Goal: Information Seeking & Learning: Learn about a topic

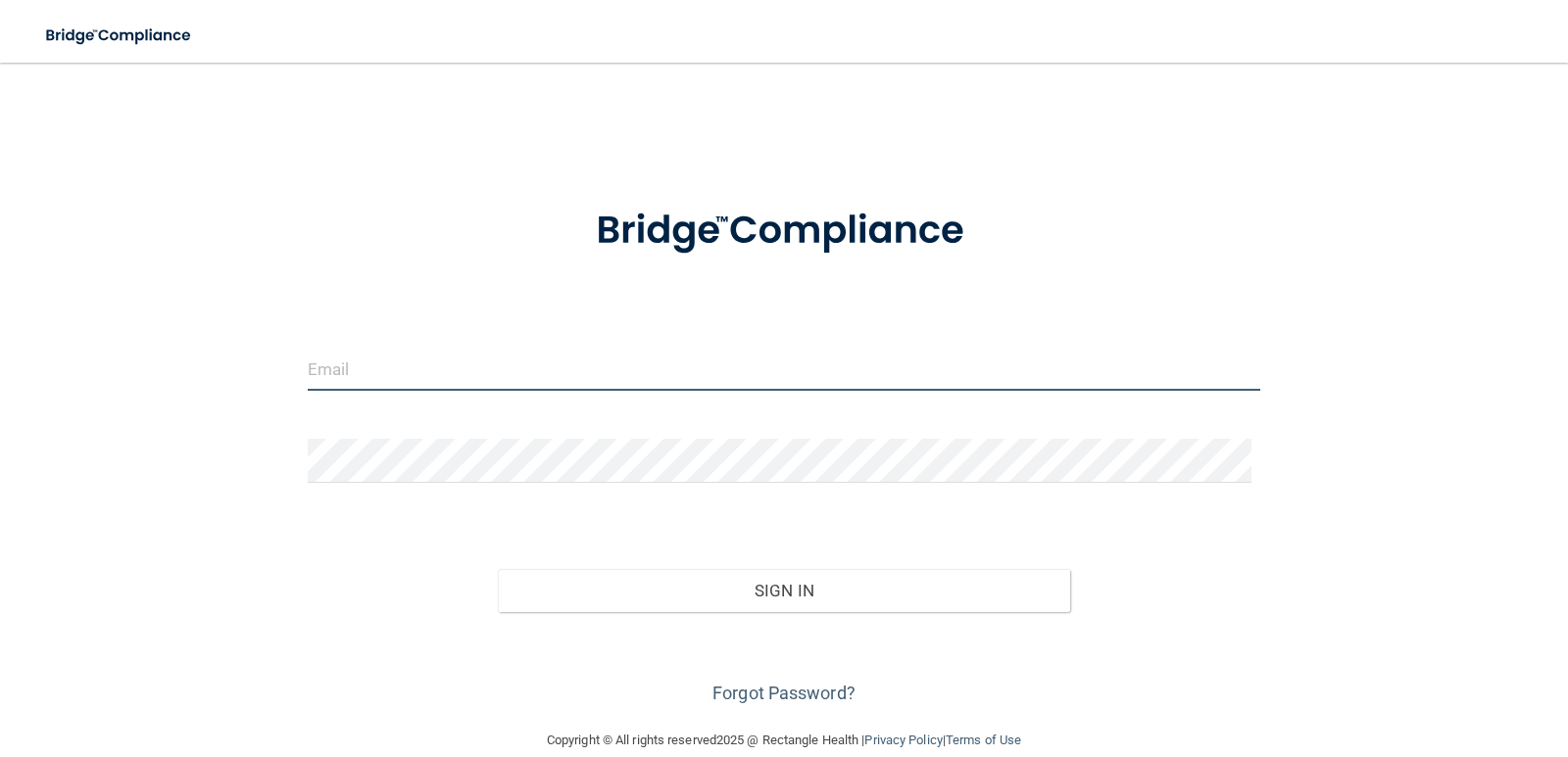
click at [396, 360] on input "email" at bounding box center [784, 369] width 953 height 44
type input "[PERSON_NAME][EMAIL_ADDRESS][DOMAIN_NAME]"
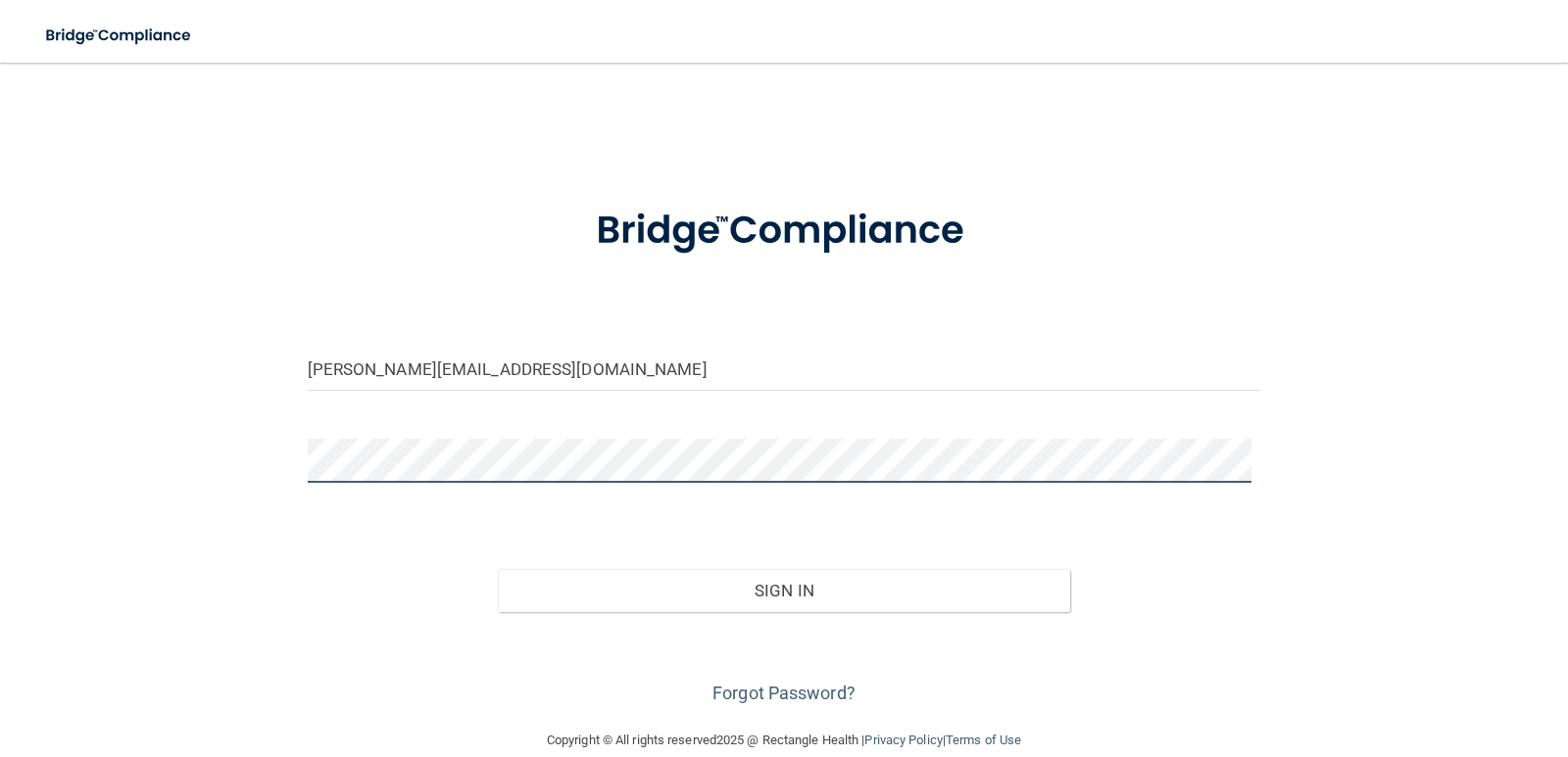
click at [497, 569] on button "Sign In" at bounding box center [783, 590] width 572 height 43
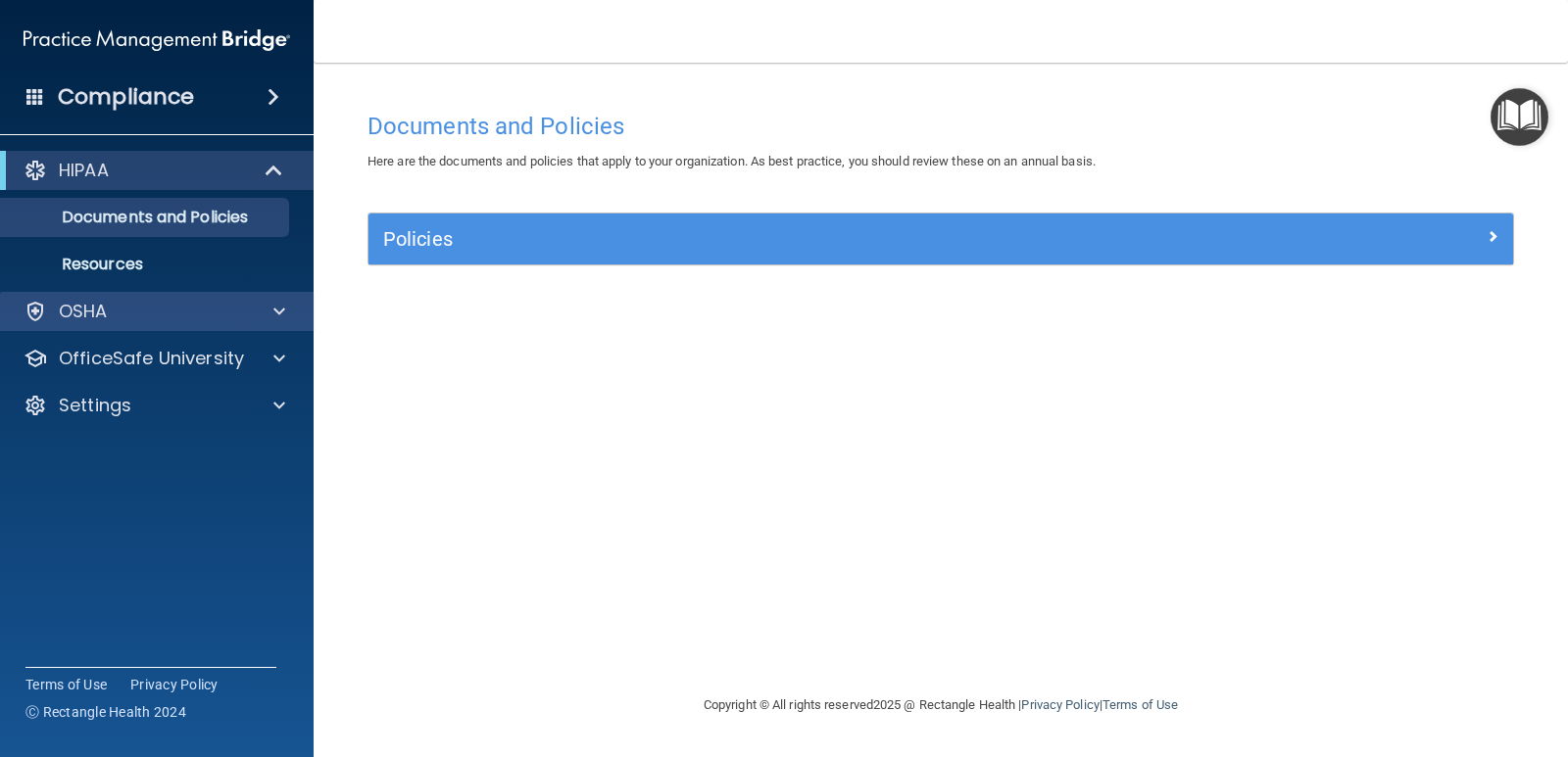
click at [185, 324] on div "OSHA" at bounding box center [157, 310] width 314 height 39
click at [275, 315] on span at bounding box center [280, 311] width 12 height 24
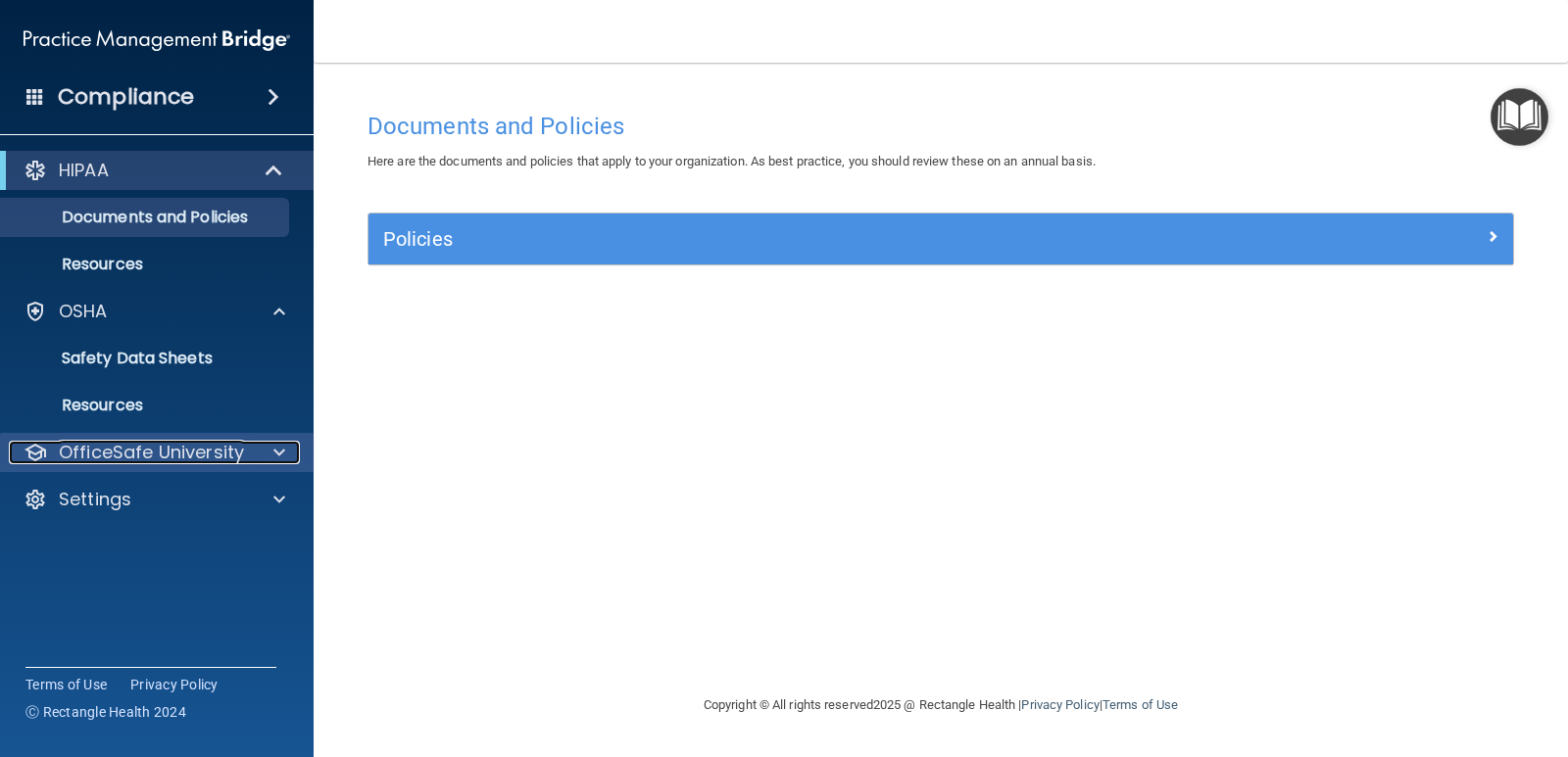
click at [167, 441] on p "OfficeSafe University" at bounding box center [151, 453] width 185 height 24
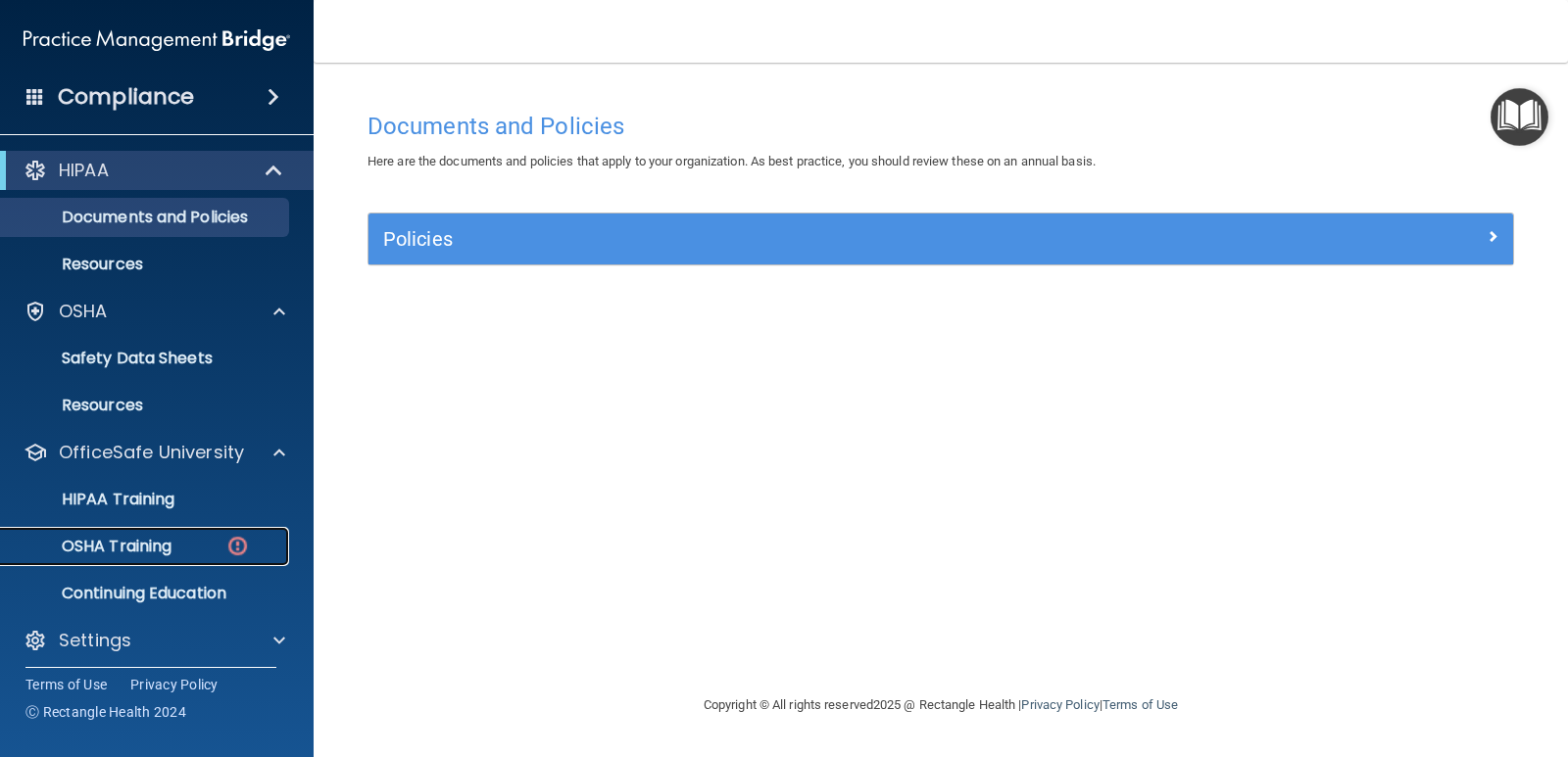
click at [169, 547] on p "OSHA Training" at bounding box center [93, 547] width 159 height 20
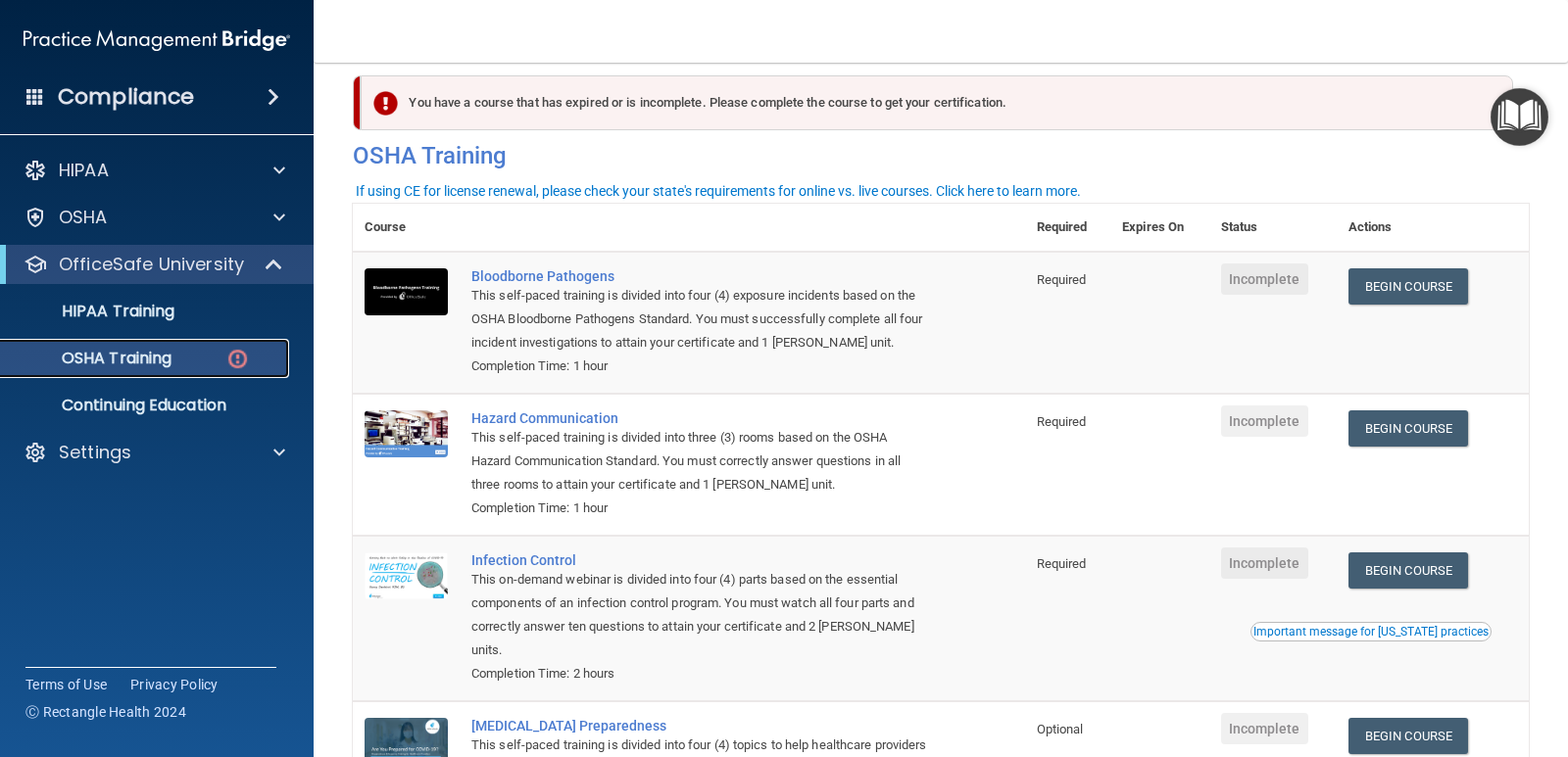
scroll to position [19, 0]
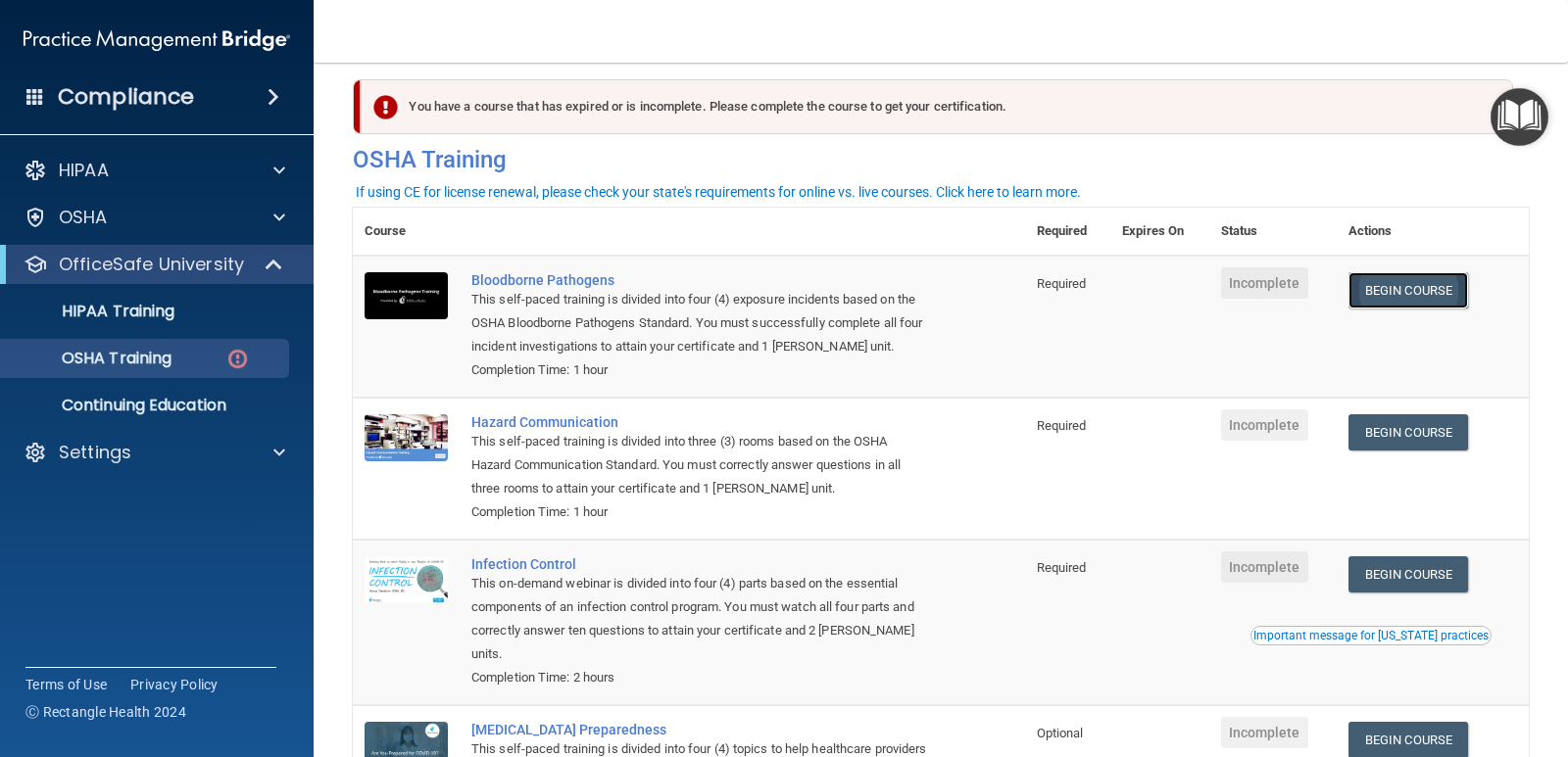
click at [1413, 297] on link "Begin Course" at bounding box center [1408, 290] width 119 height 36
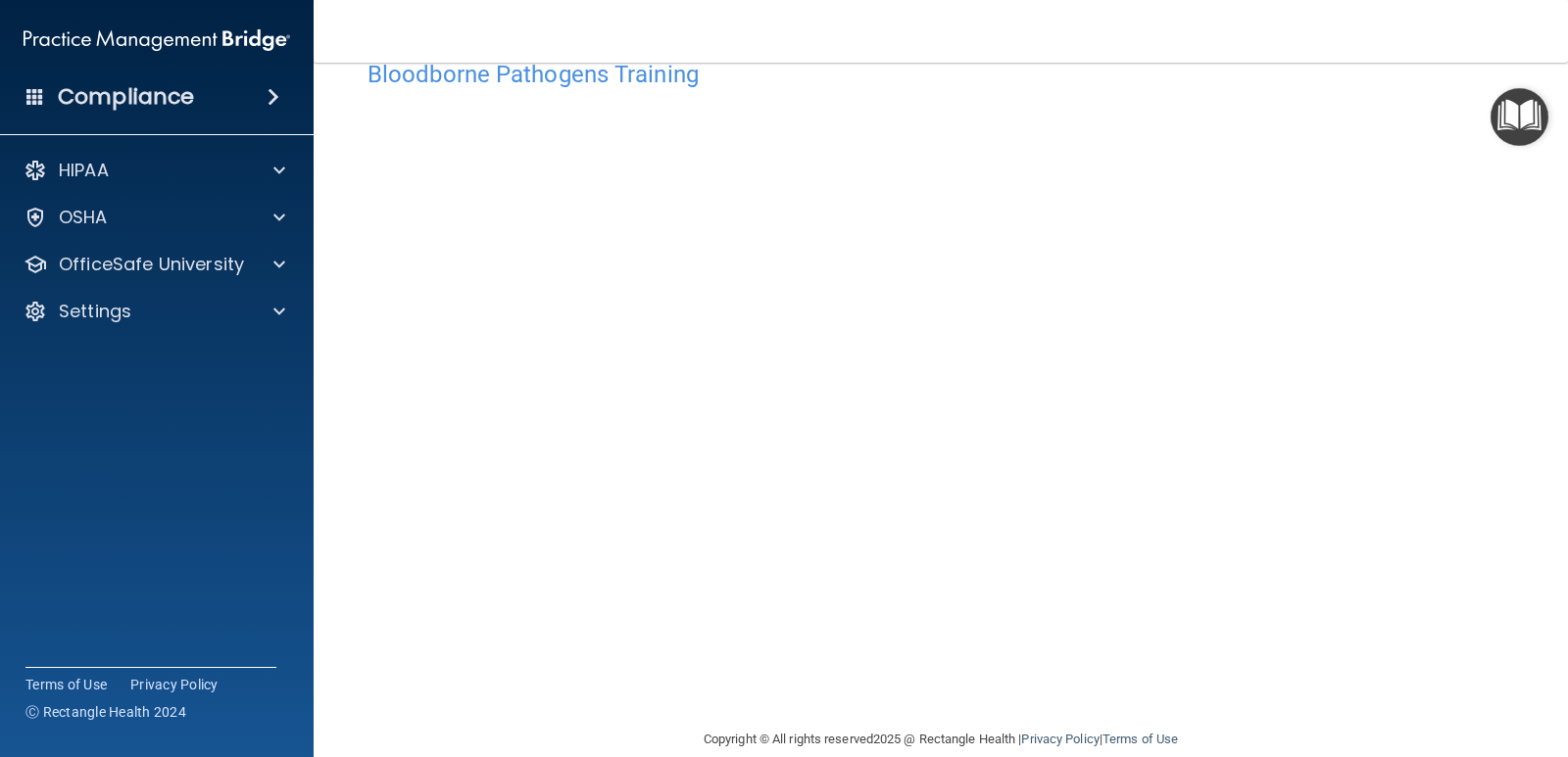
scroll to position [82, 0]
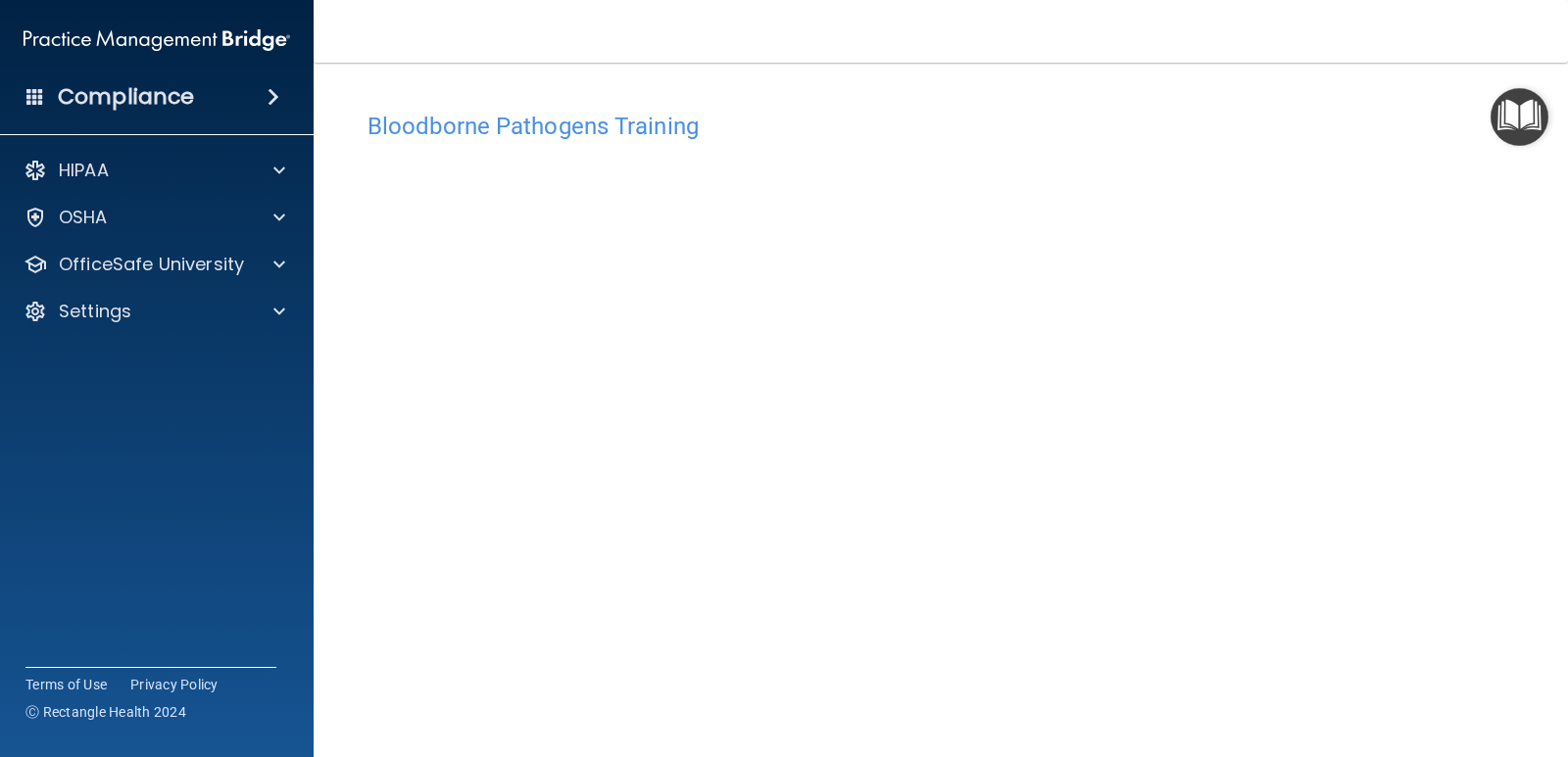
scroll to position [82, 0]
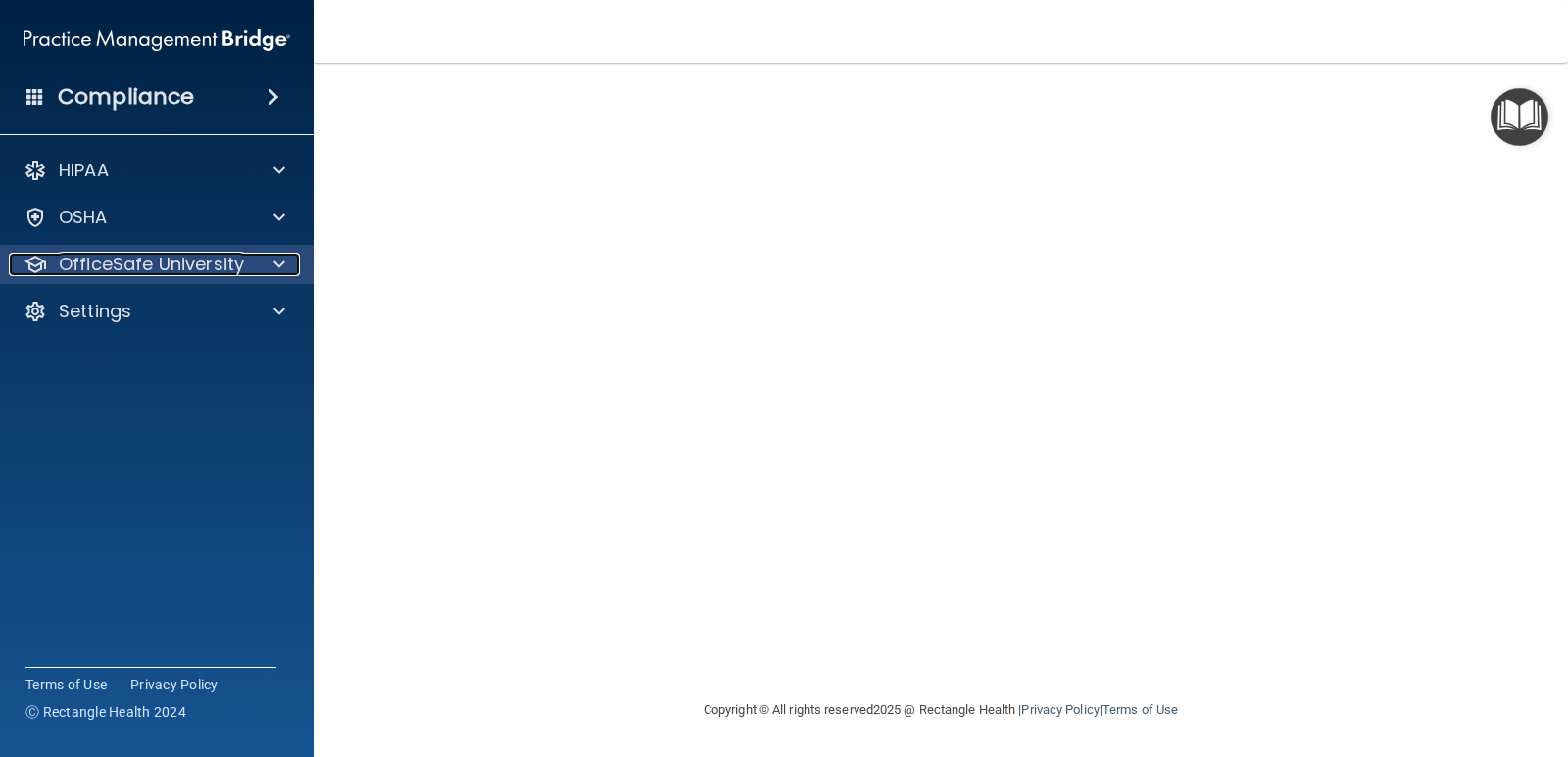
click at [112, 271] on p "OfficeSafe University" at bounding box center [151, 265] width 185 height 24
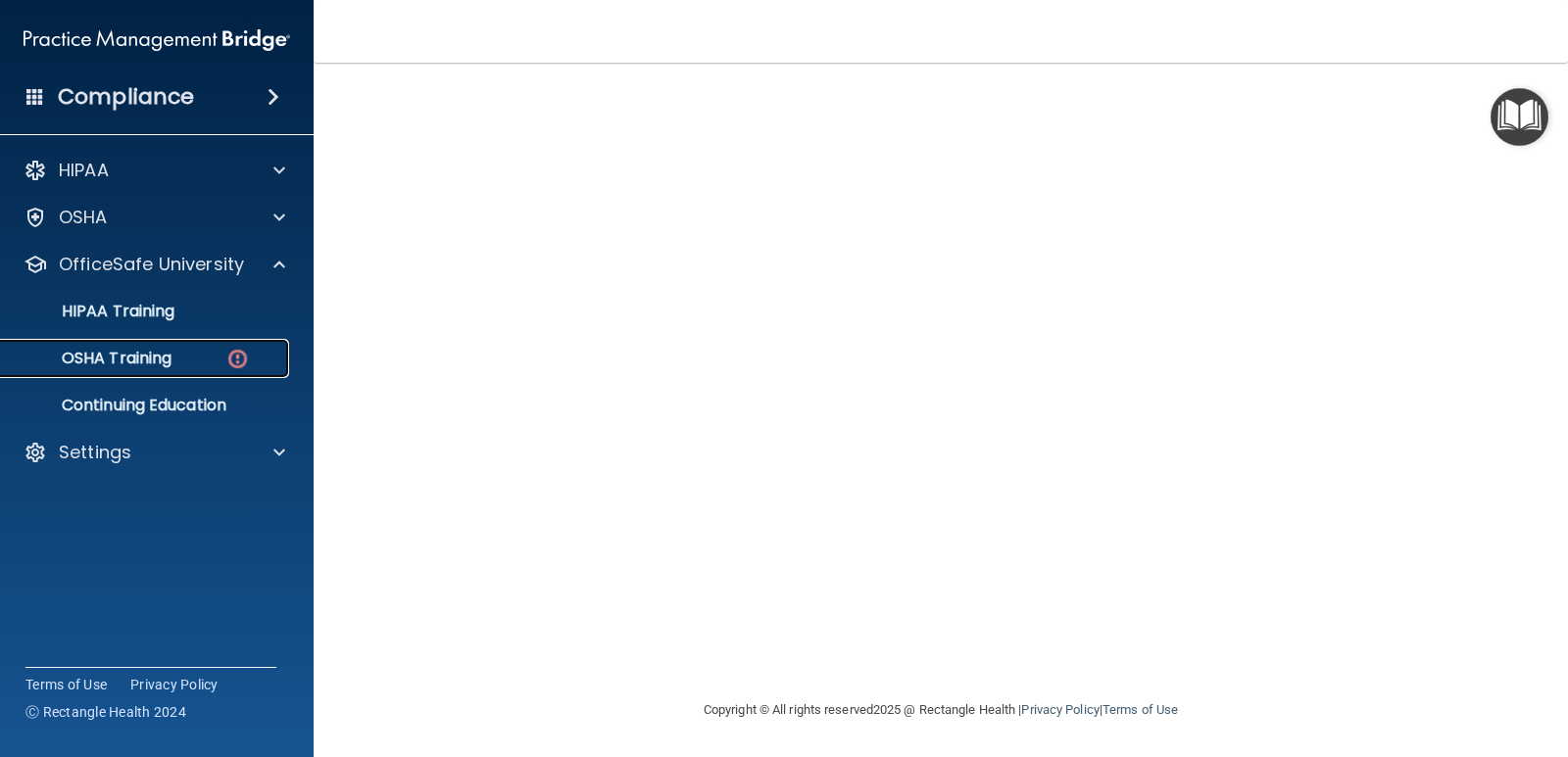
click at [139, 351] on p "OSHA Training" at bounding box center [93, 359] width 159 height 20
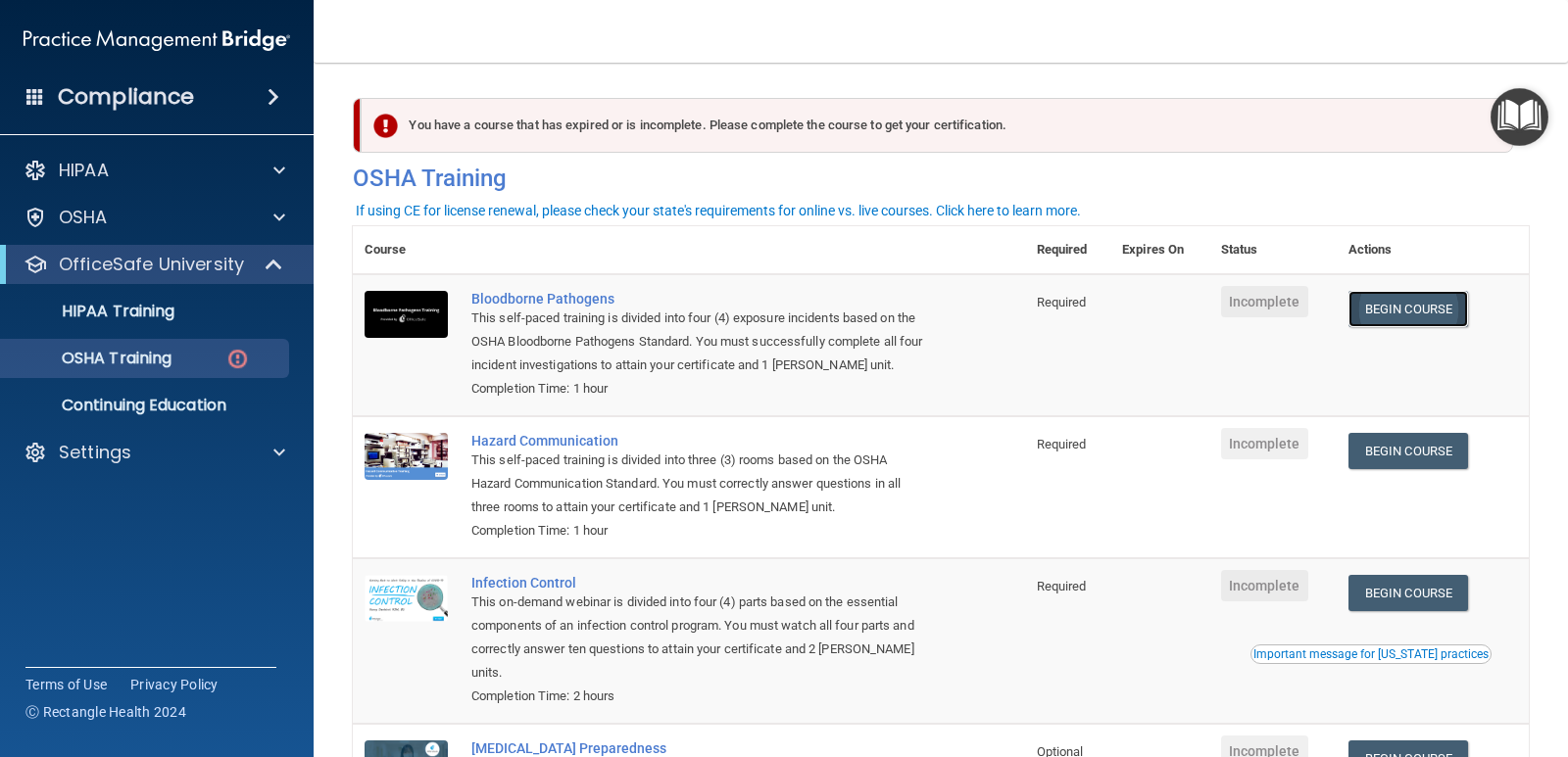
click at [1372, 307] on link "Begin Course" at bounding box center [1408, 308] width 119 height 36
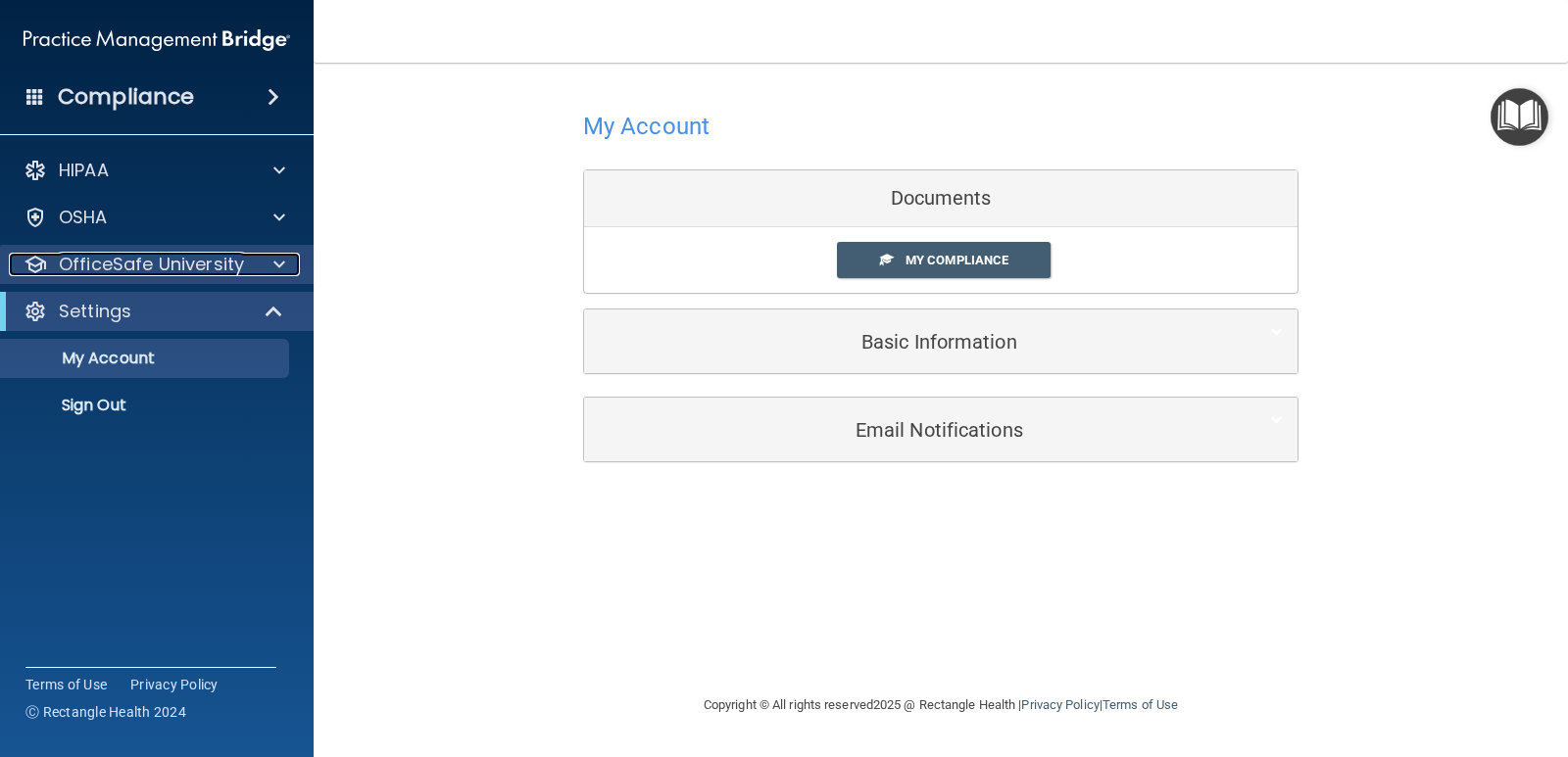
click at [126, 276] on p "OfficeSafe University" at bounding box center [151, 265] width 185 height 24
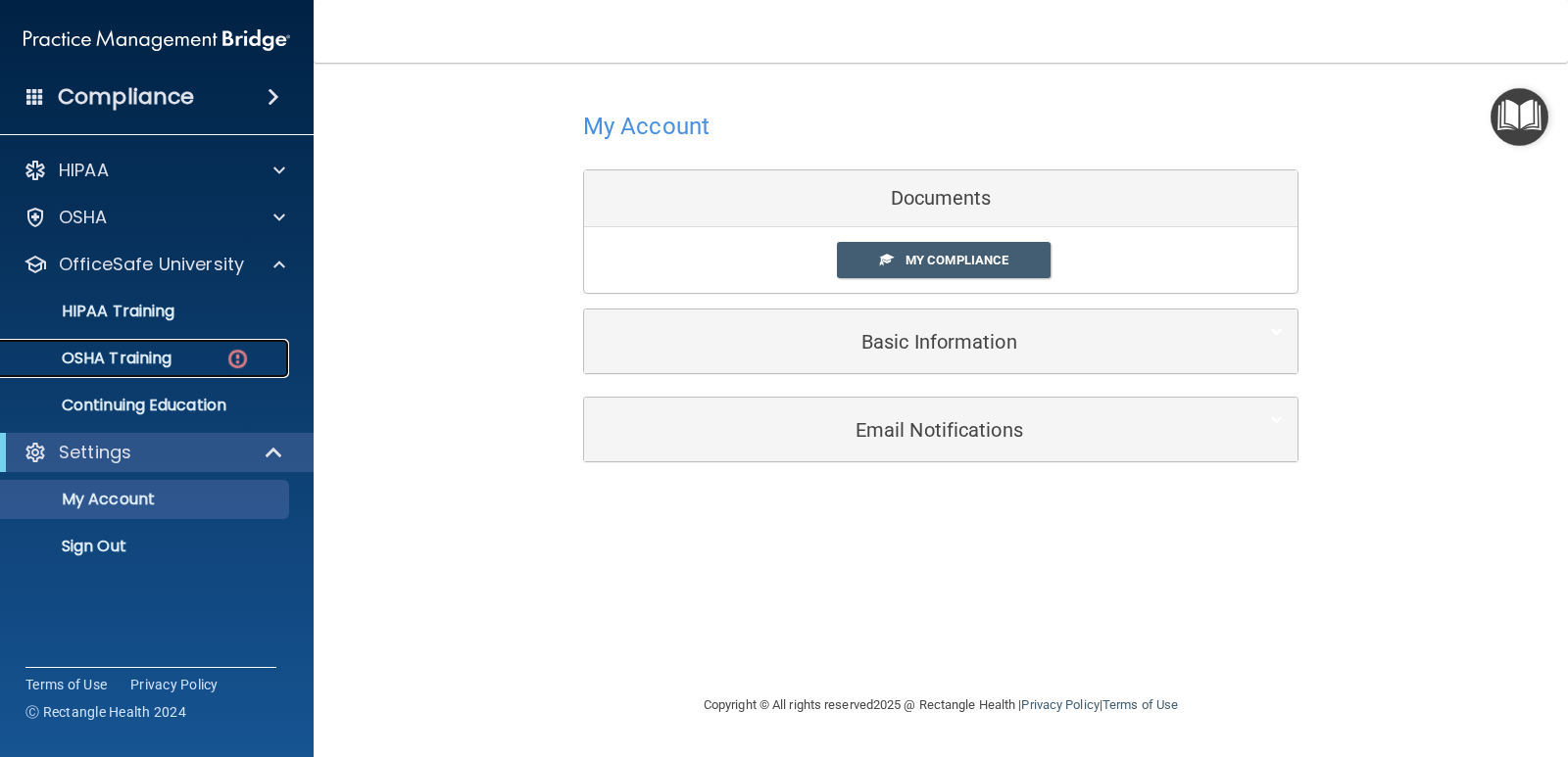
click at [140, 357] on p "OSHA Training" at bounding box center [93, 359] width 159 height 20
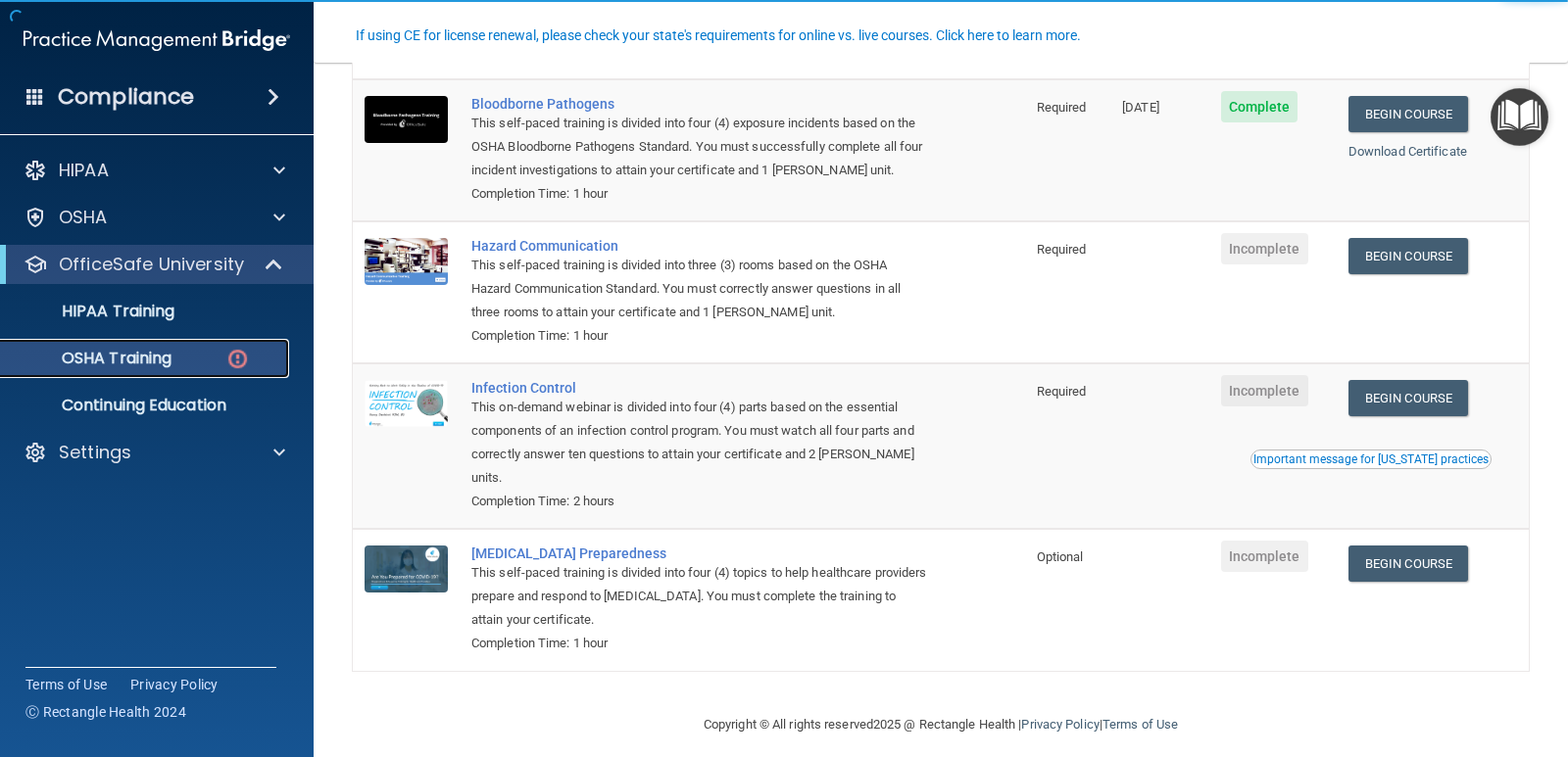
scroll to position [196, 0]
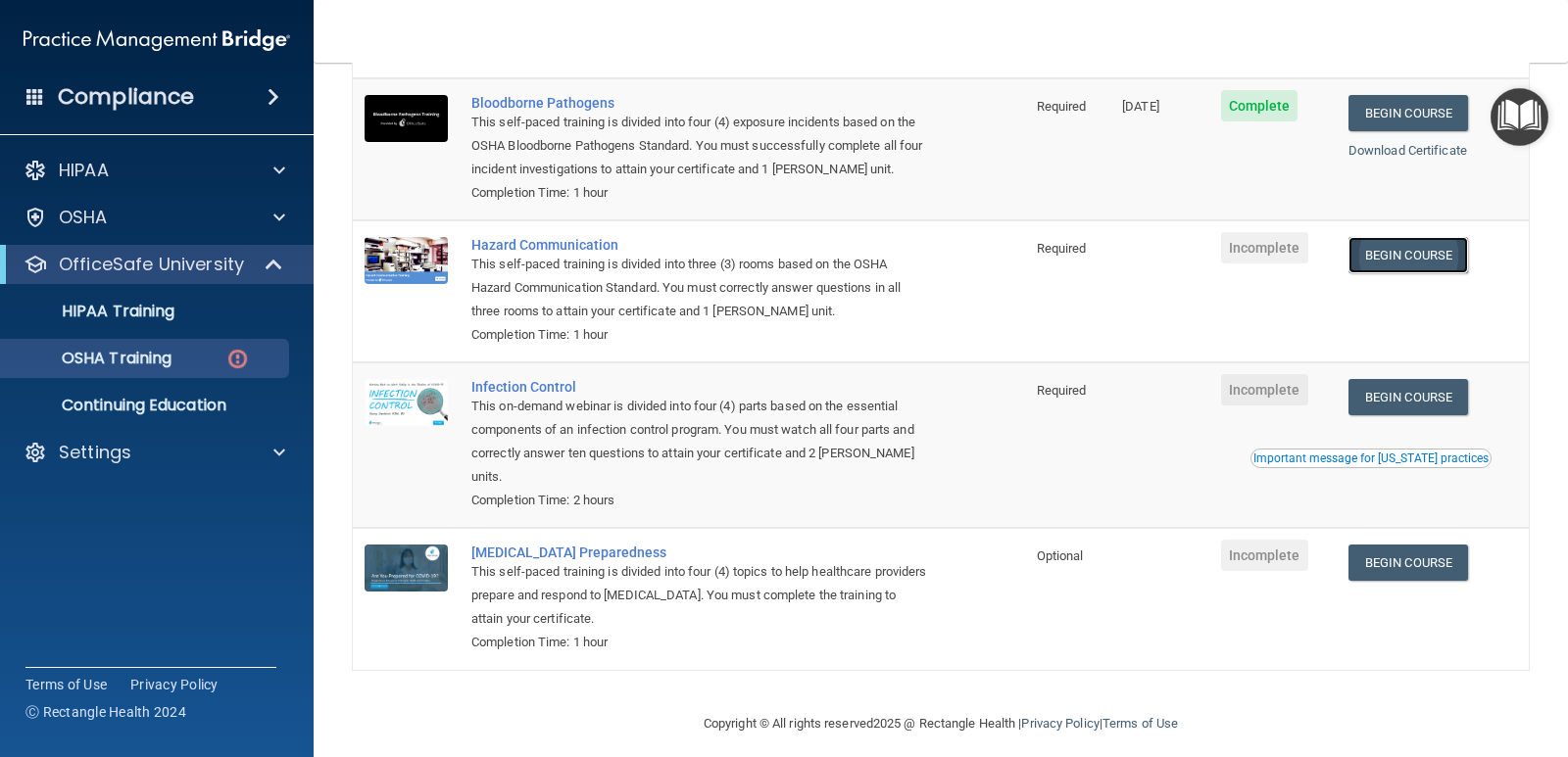
click at [1432, 266] on link "Begin Course" at bounding box center [1408, 255] width 119 height 36
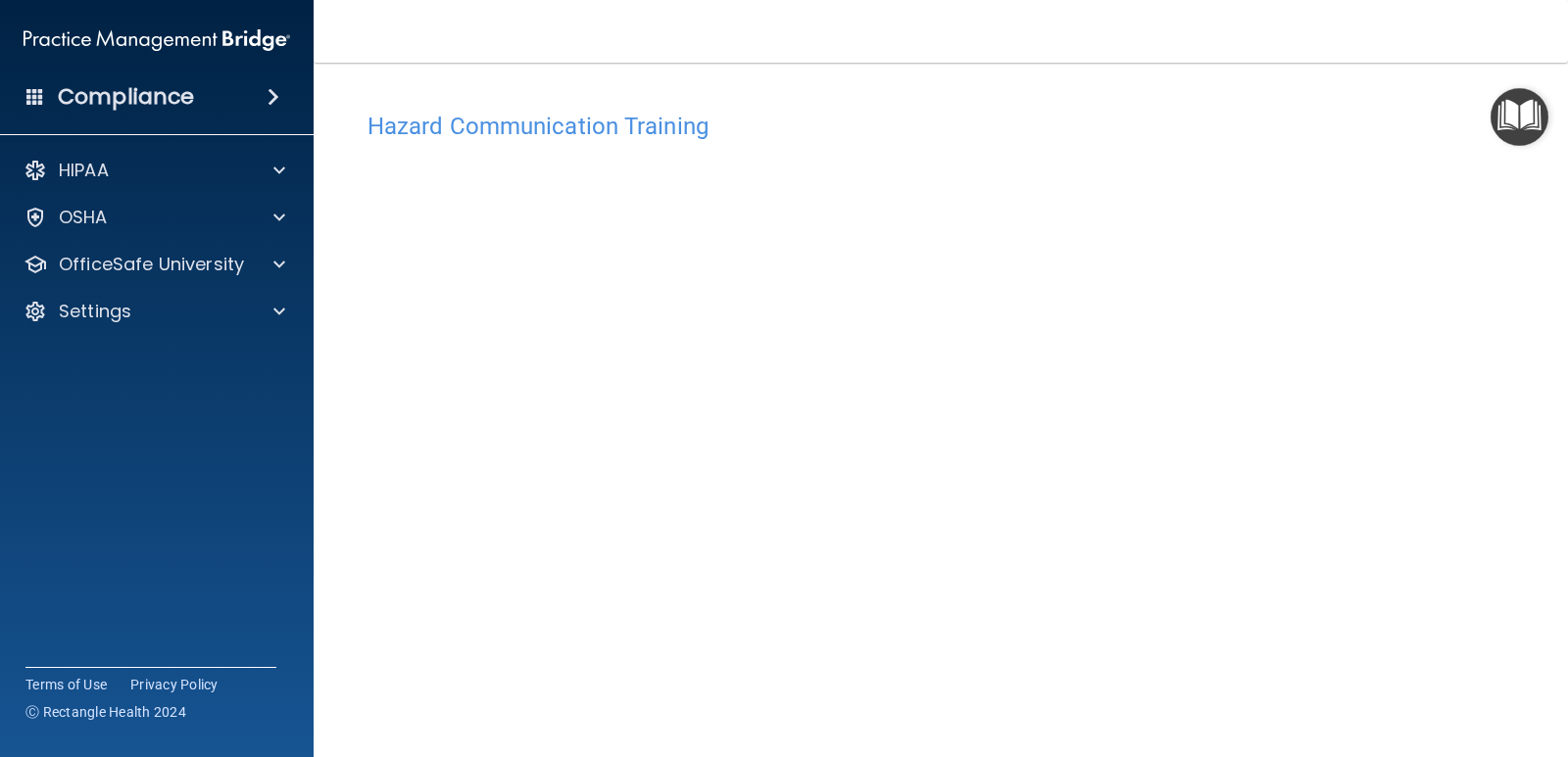
drag, startPoint x: 1427, startPoint y: 553, endPoint x: 1399, endPoint y: 571, distance: 33.3
click at [1427, 553] on div "Hazard Communication Training This course doesn’t expire until . Are you sure y…" at bounding box center [941, 463] width 1176 height 722
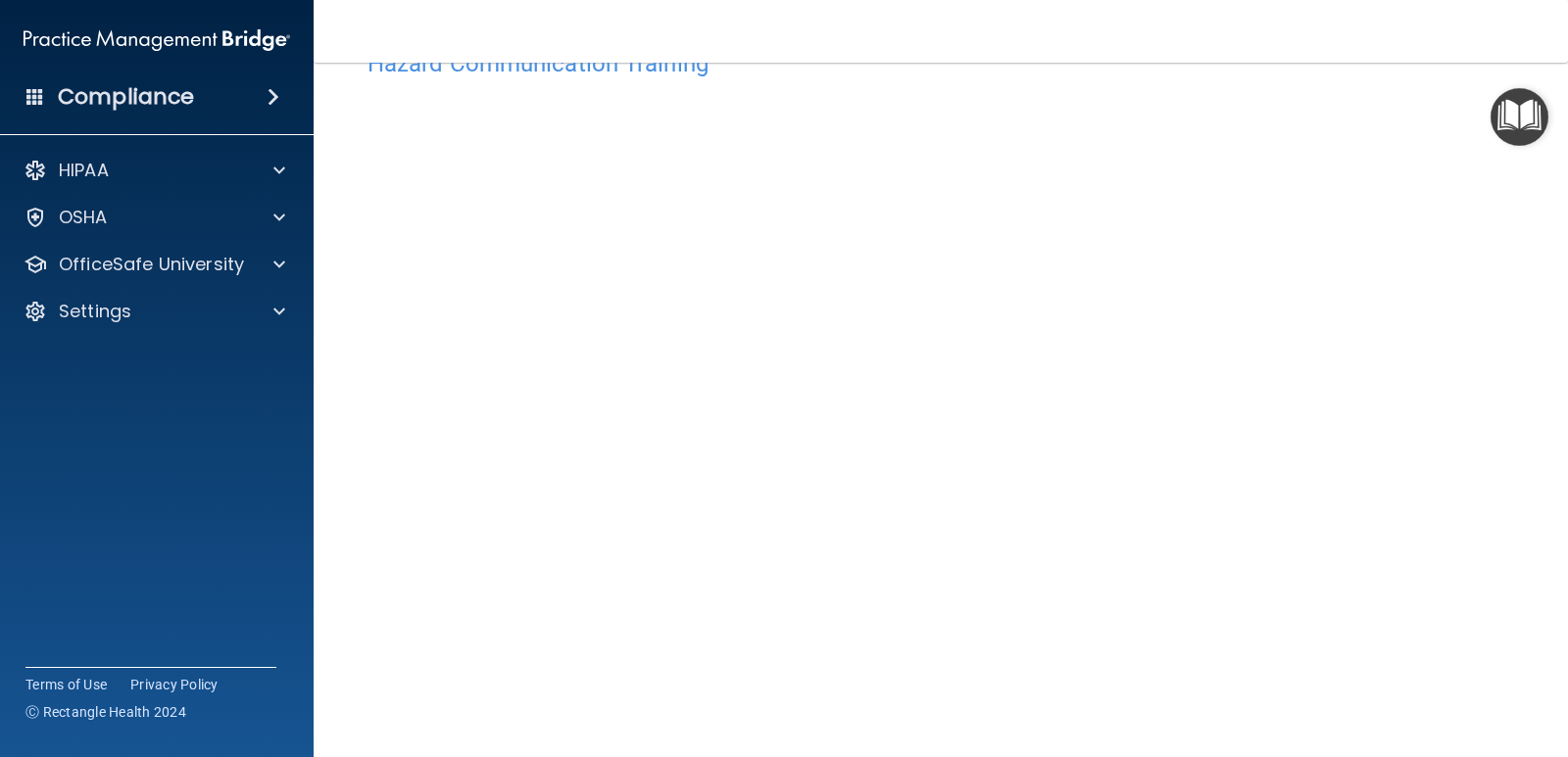
scroll to position [28, 0]
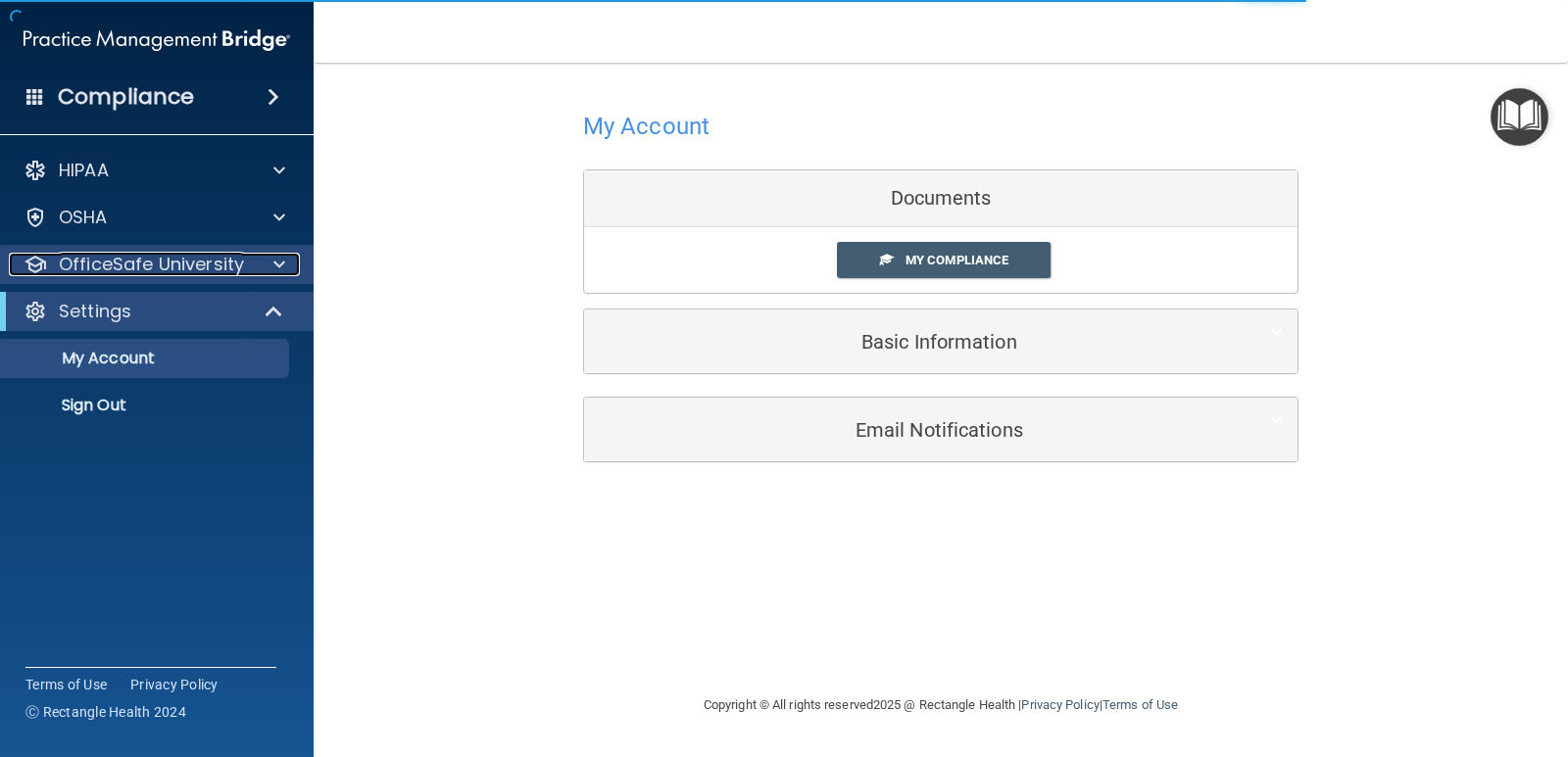
click at [203, 273] on p "OfficeSafe University" at bounding box center [151, 265] width 185 height 24
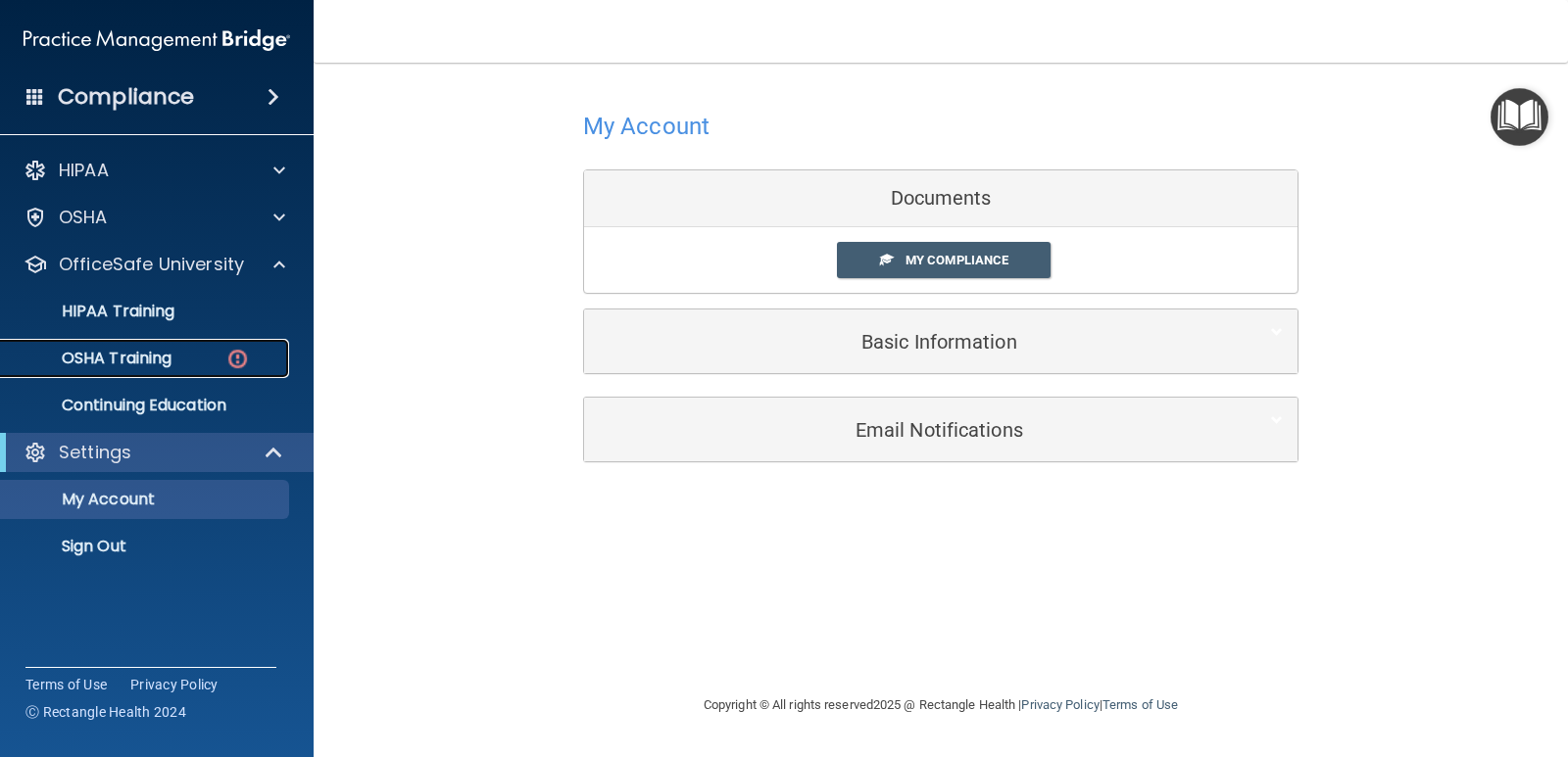
click at [187, 344] on link "OSHA Training" at bounding box center [134, 358] width 308 height 39
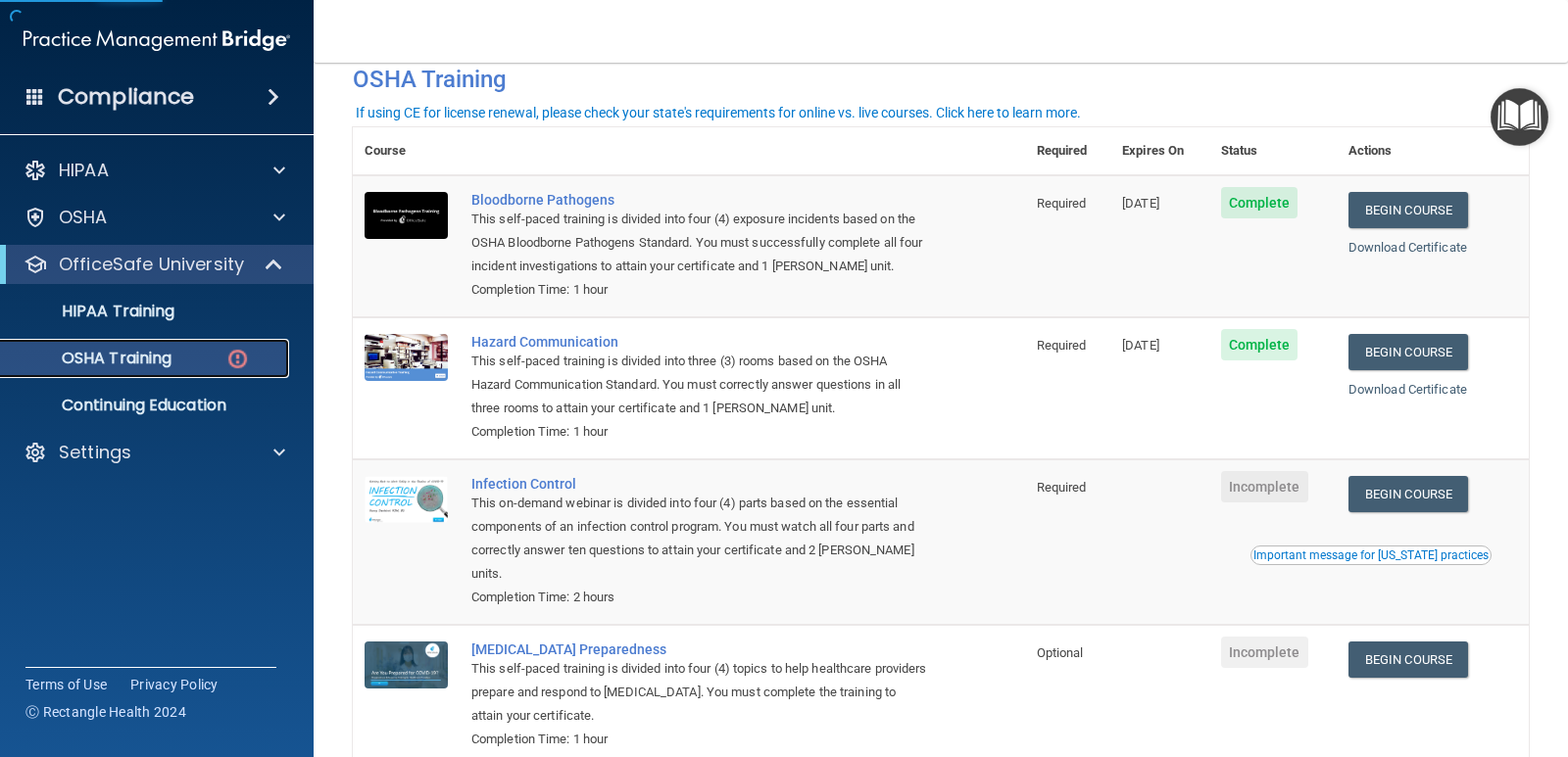
scroll to position [196, 0]
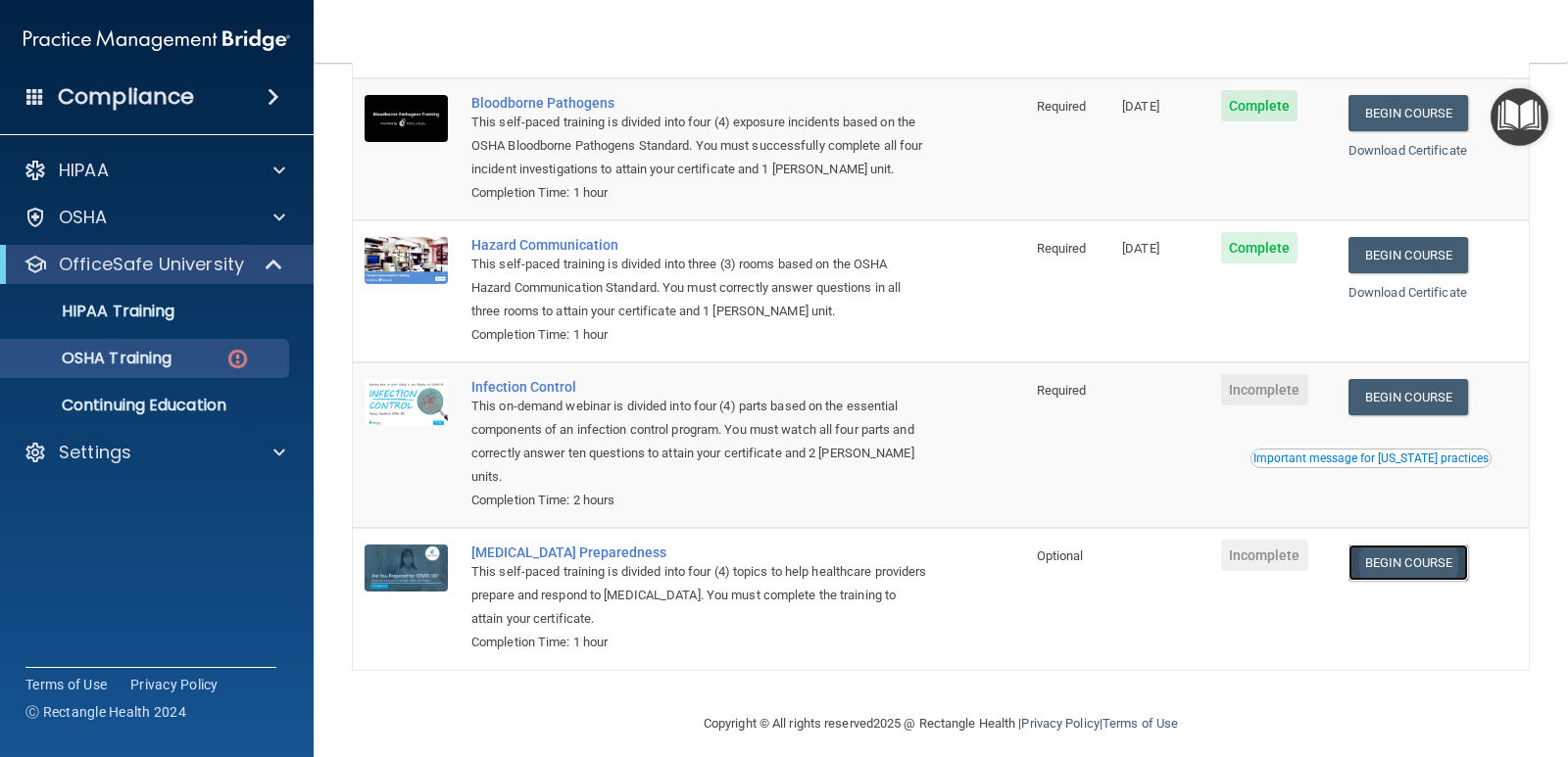
click at [1435, 561] on link "Begin Course" at bounding box center [1408, 563] width 119 height 36
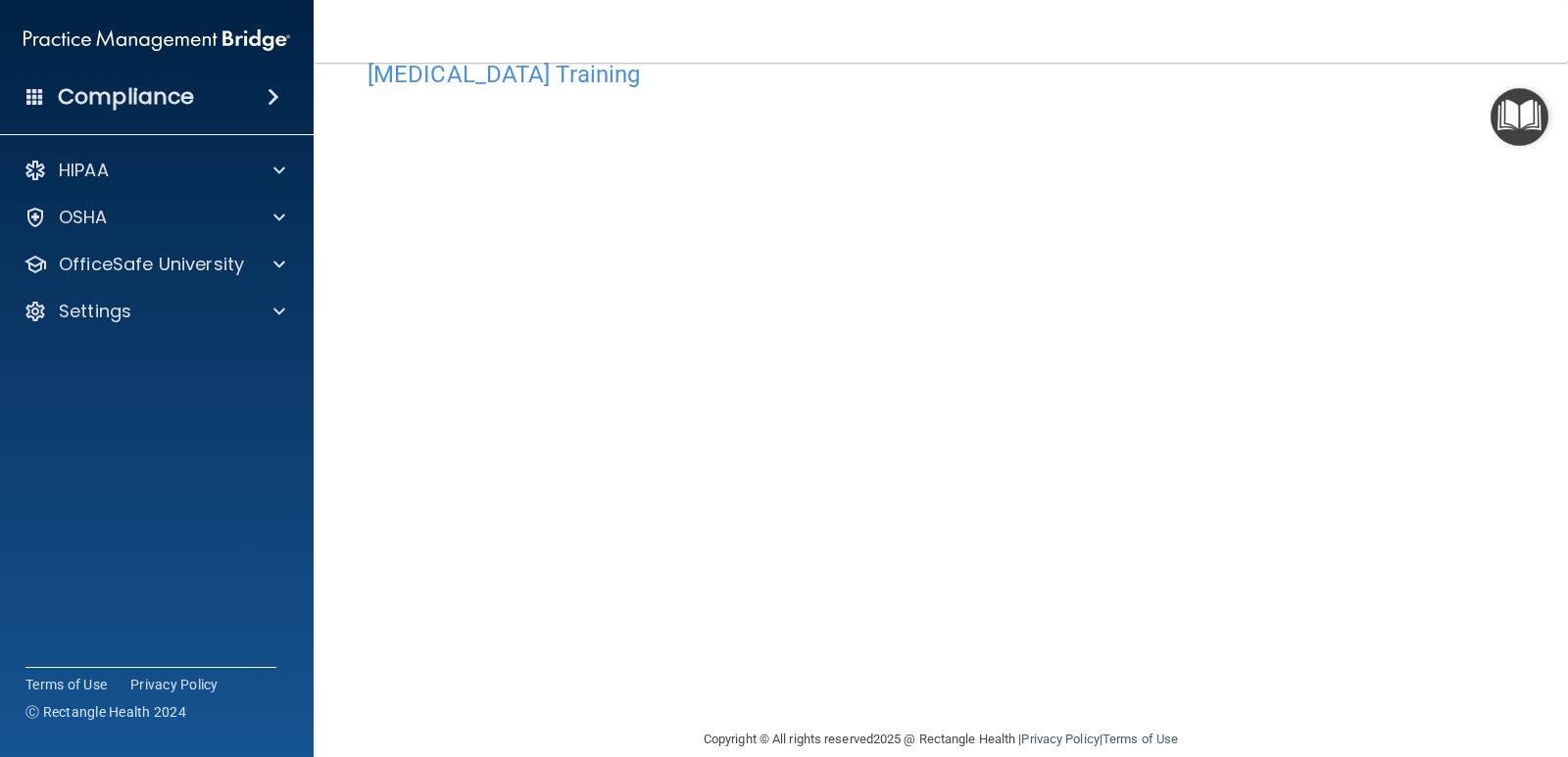
scroll to position [82, 0]
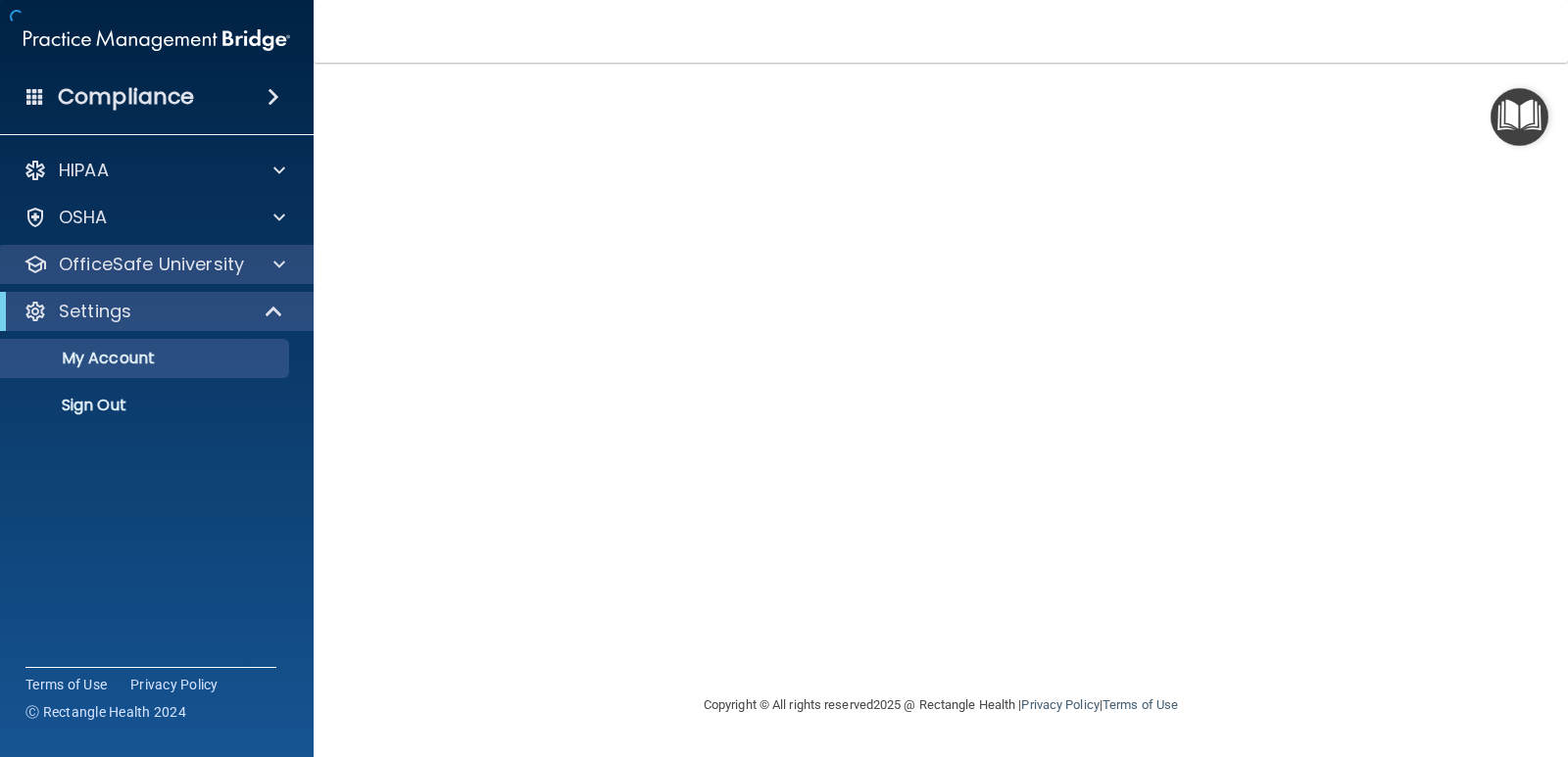
click at [197, 277] on div "OfficeSafe University" at bounding box center [157, 264] width 314 height 39
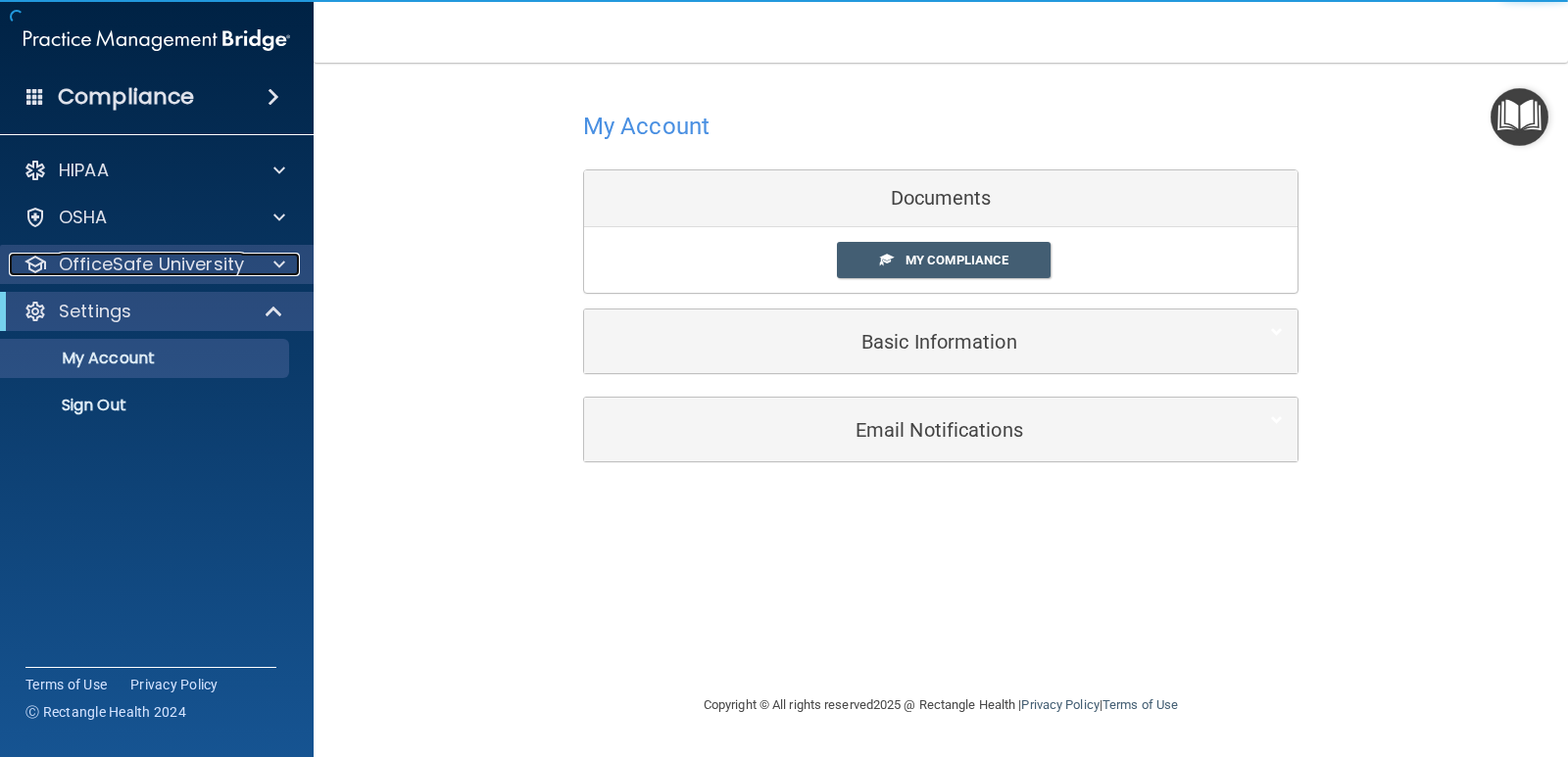
click at [252, 257] on div at bounding box center [276, 265] width 49 height 24
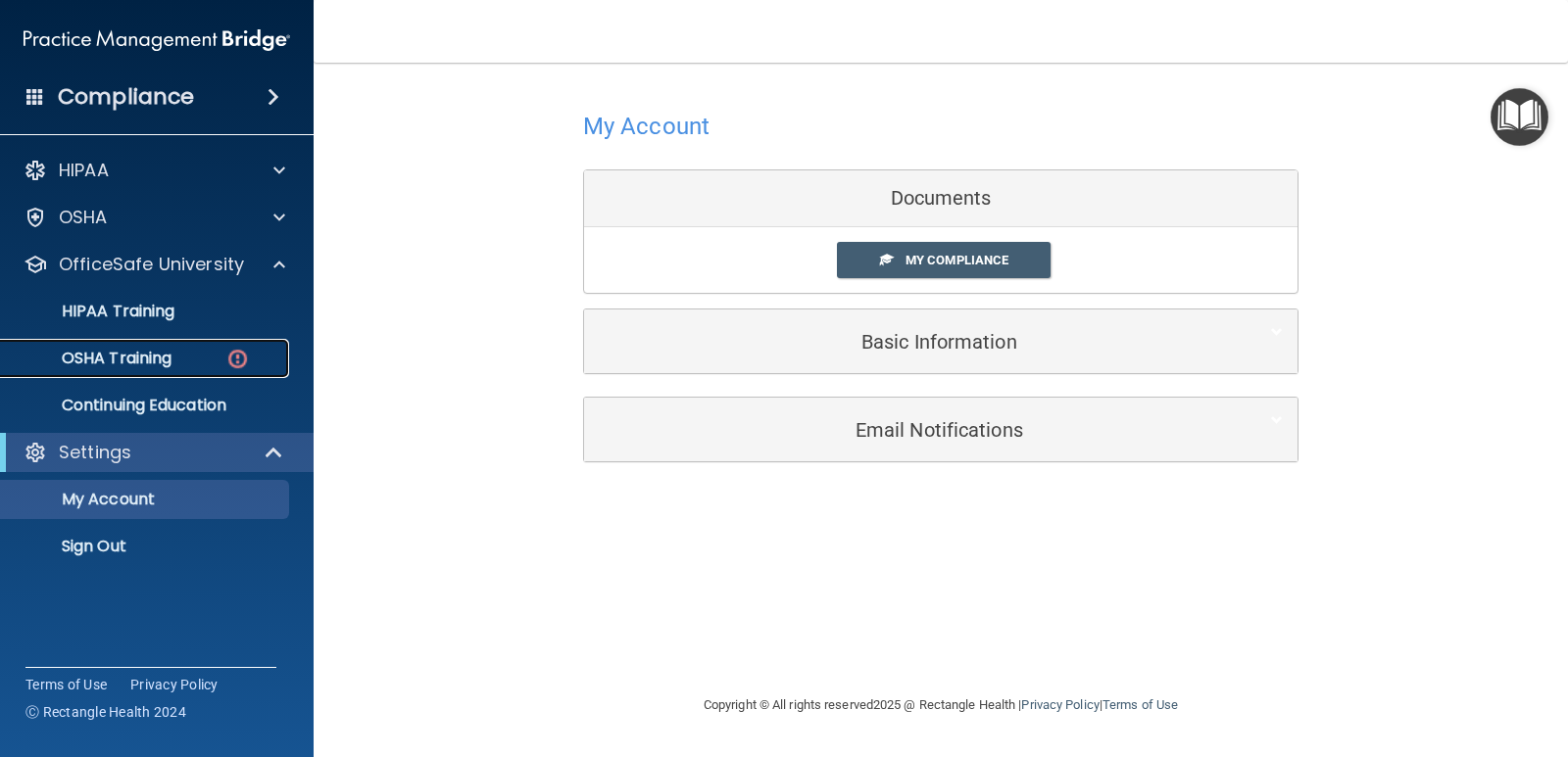
click at [215, 362] on div "OSHA Training" at bounding box center [146, 359] width 268 height 20
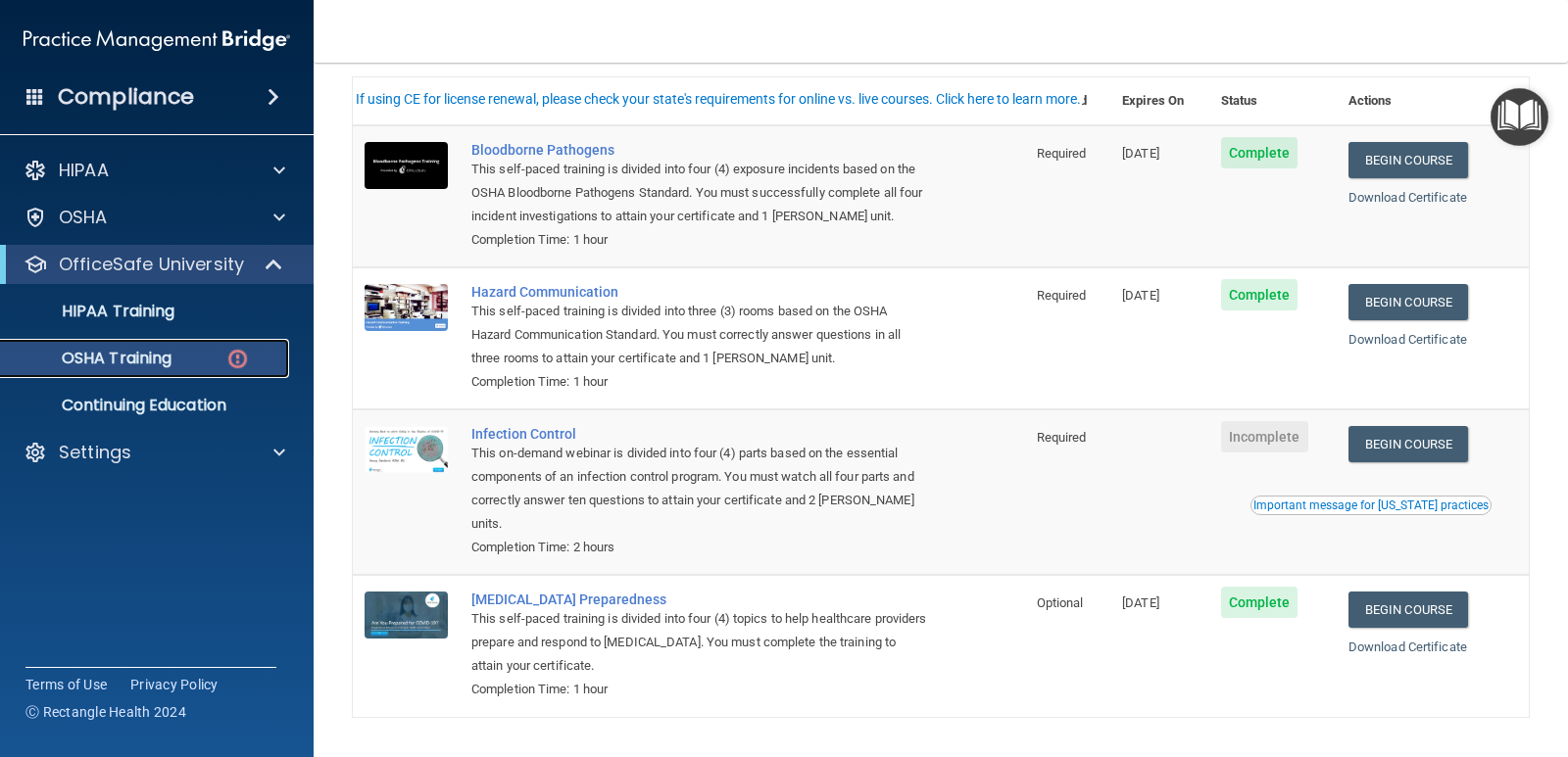
scroll to position [196, 0]
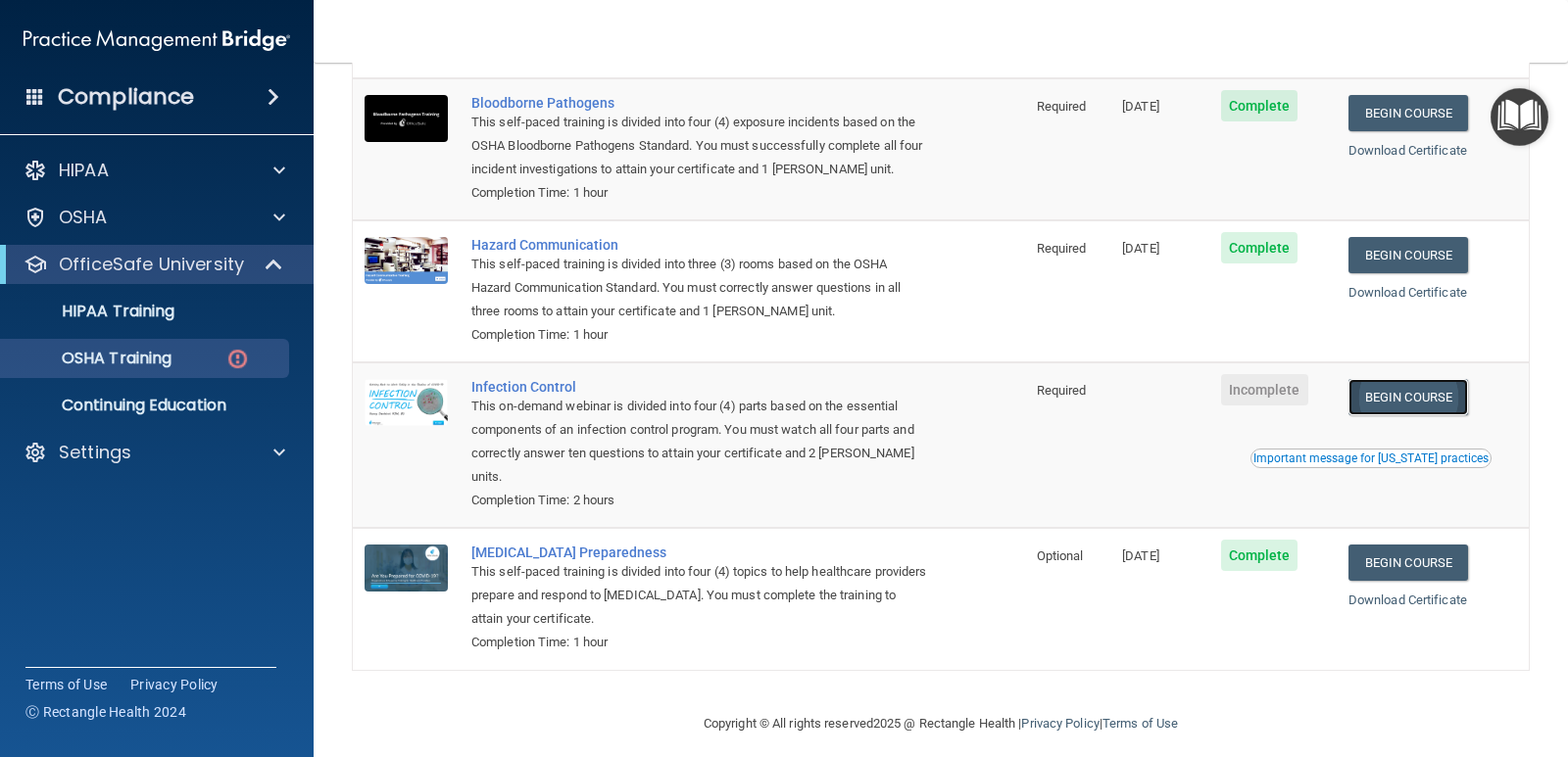
click at [1426, 398] on link "Begin Course" at bounding box center [1408, 397] width 119 height 36
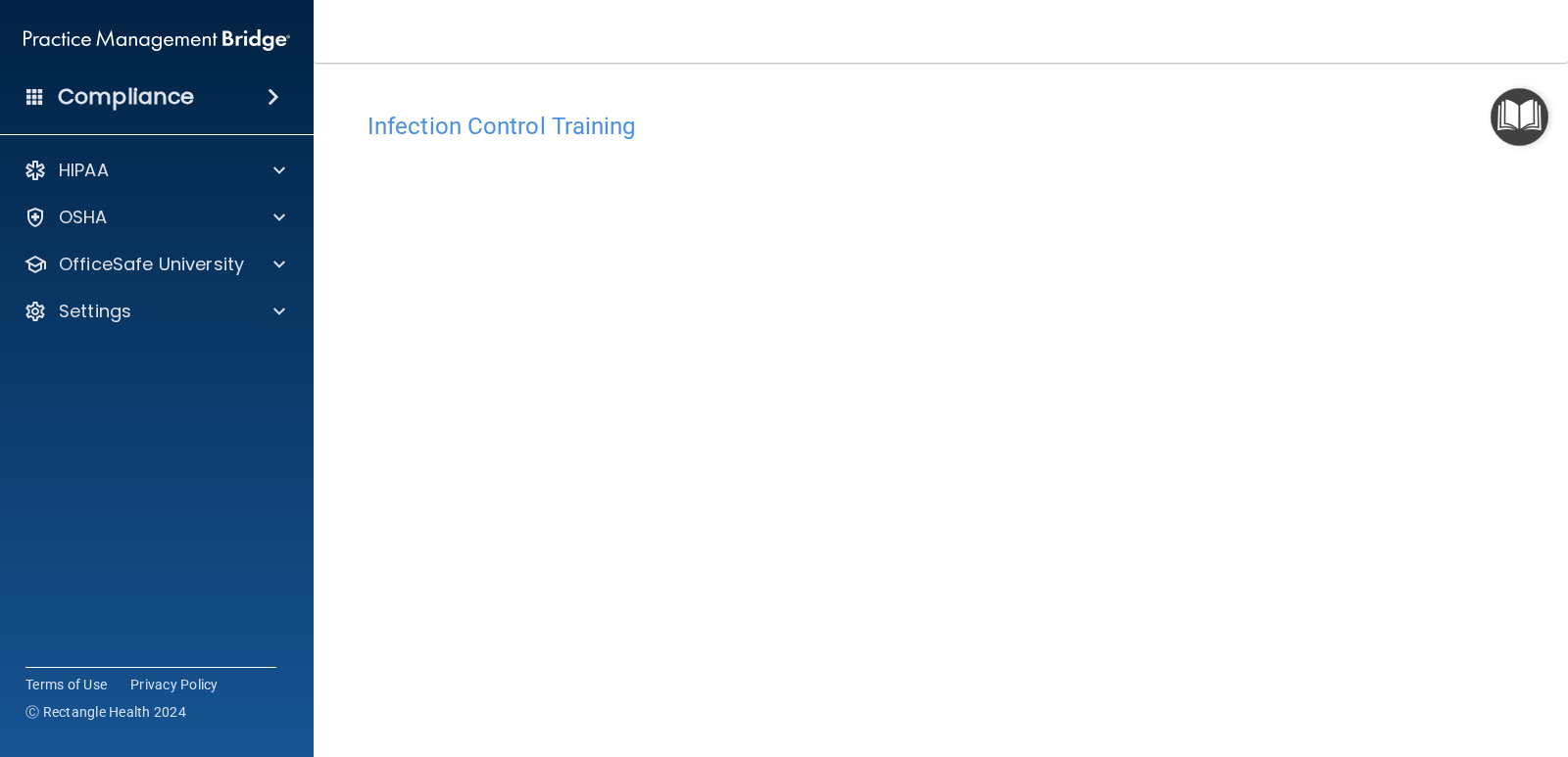
scroll to position [82, 0]
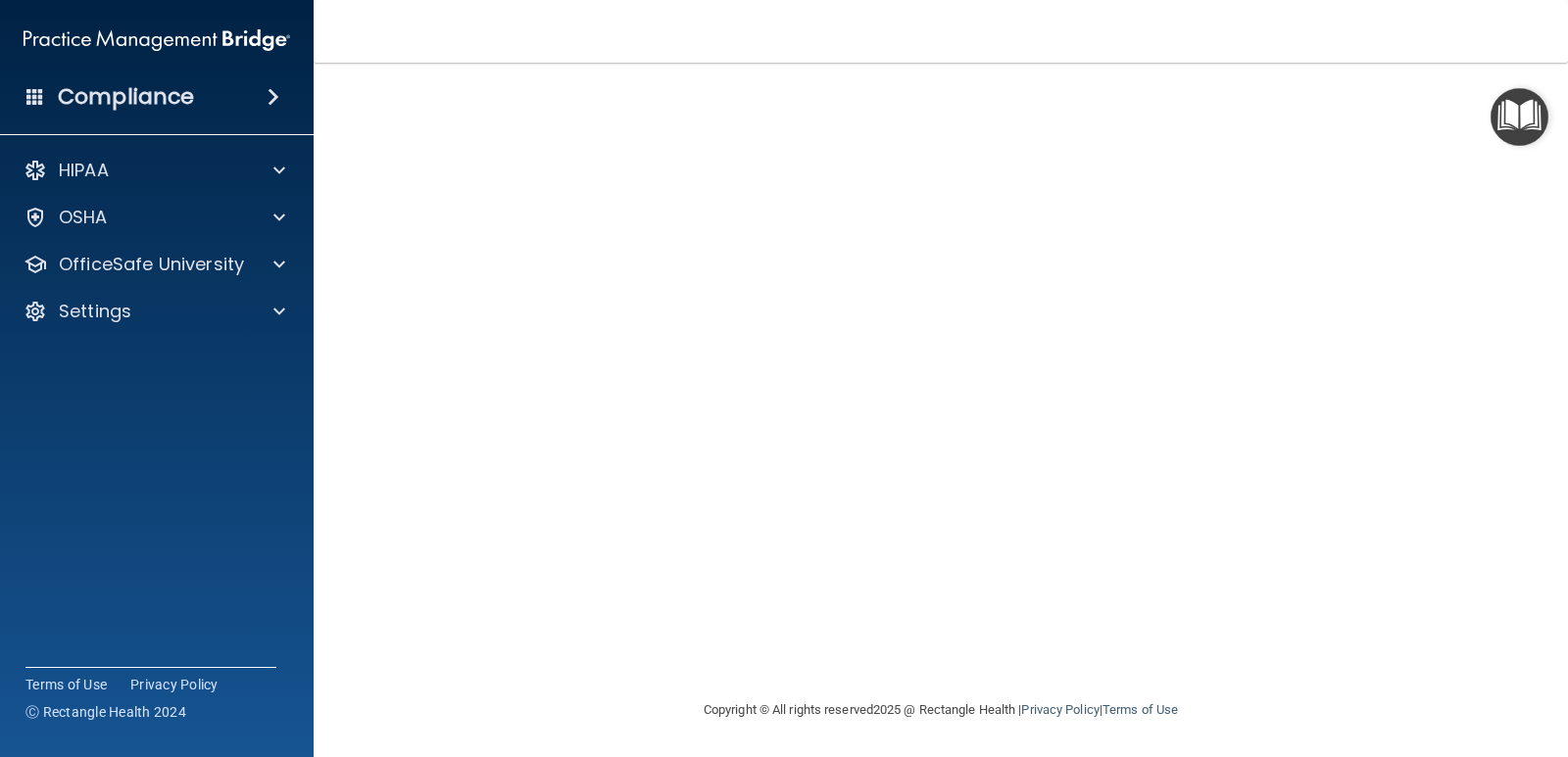
click at [1471, 473] on div "Infection Control Training This course doesn’t expire until . Are you sure you …" at bounding box center [941, 359] width 1176 height 677
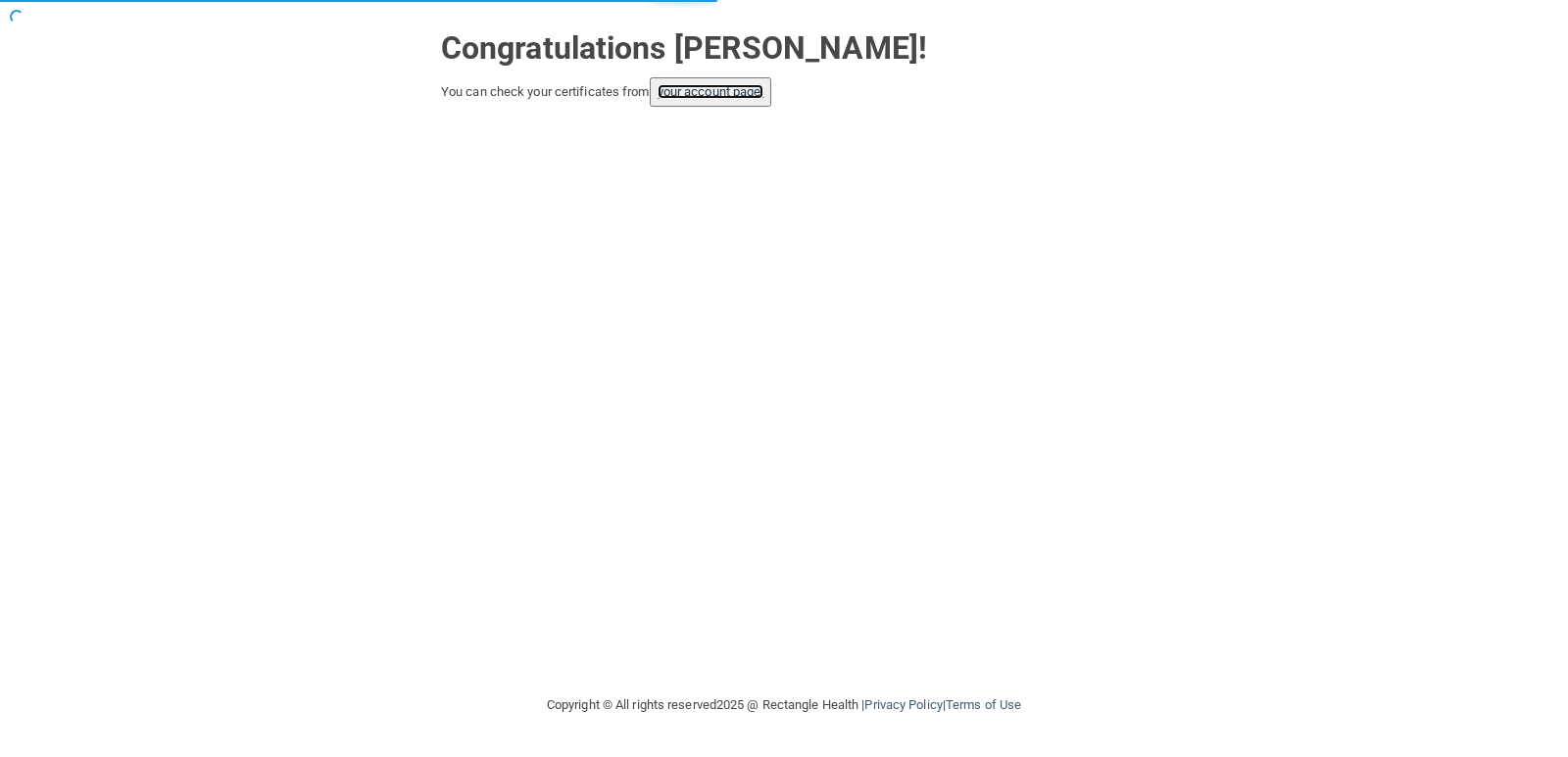
click at [728, 96] on link "your account page!" at bounding box center [710, 92] width 106 height 15
